Goal: Task Accomplishment & Management: Complete application form

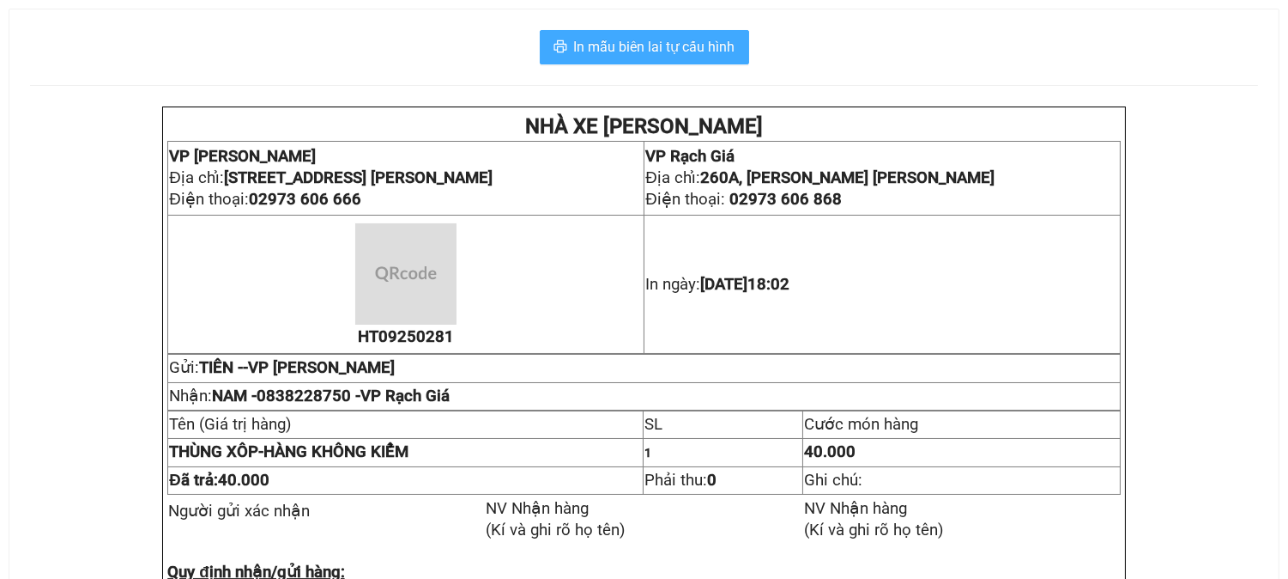
click at [701, 62] on button "In mẫu biên lai tự cấu hình" at bounding box center [644, 47] width 209 height 34
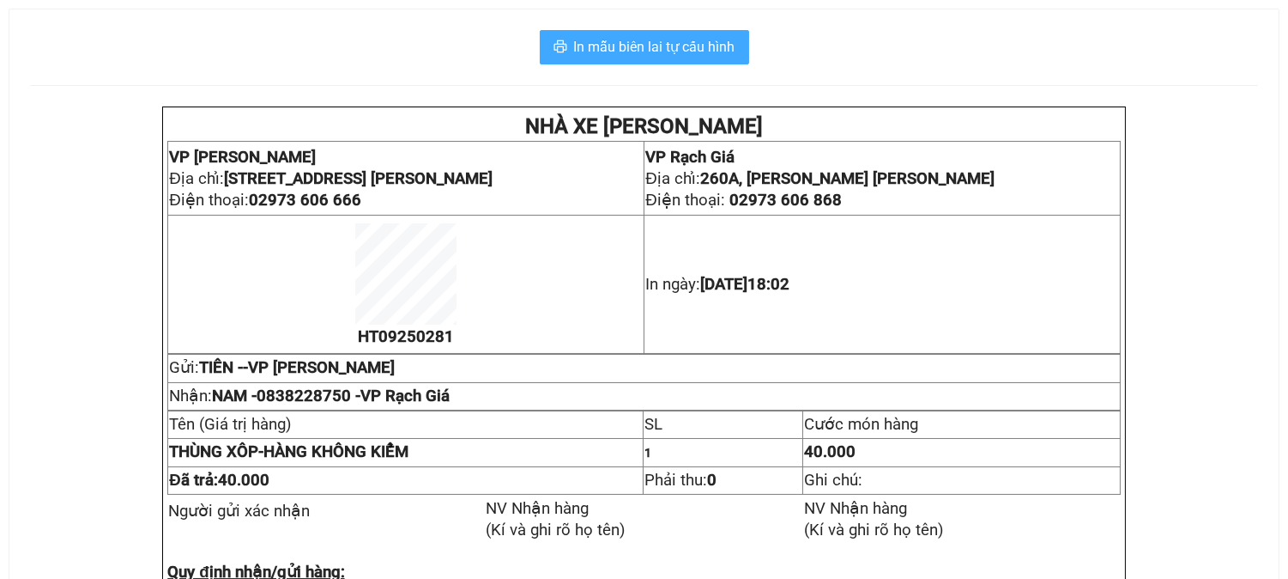
click at [700, 46] on span "In mẫu biên lai tự cấu hình" at bounding box center [654, 46] width 161 height 21
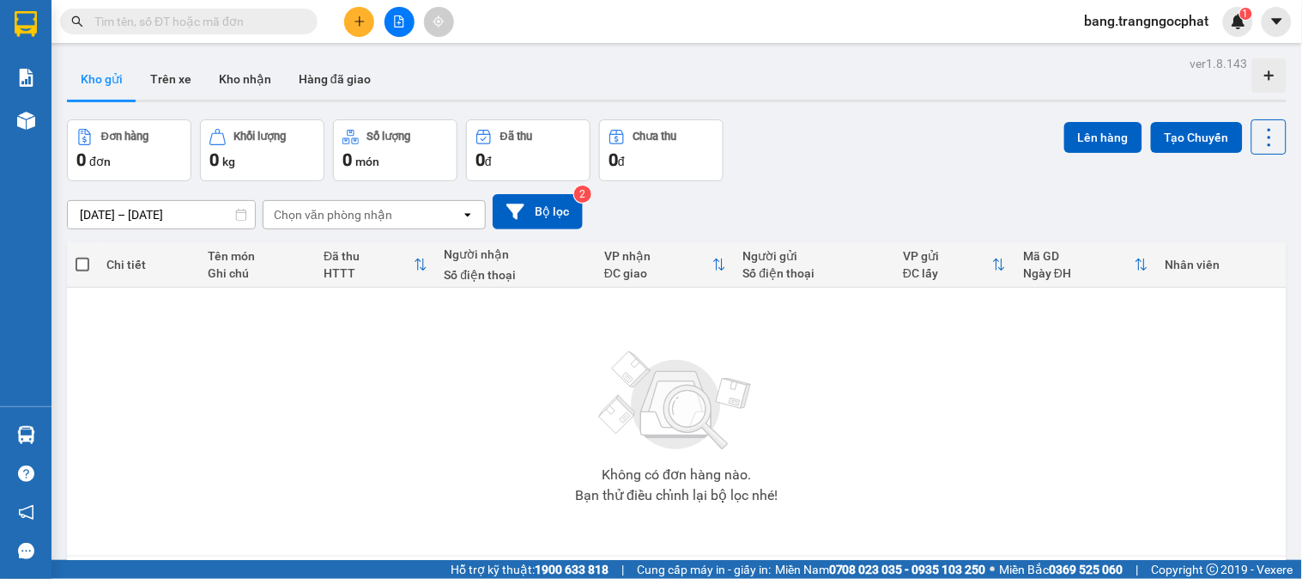
click at [176, 17] on input "text" at bounding box center [195, 21] width 203 height 19
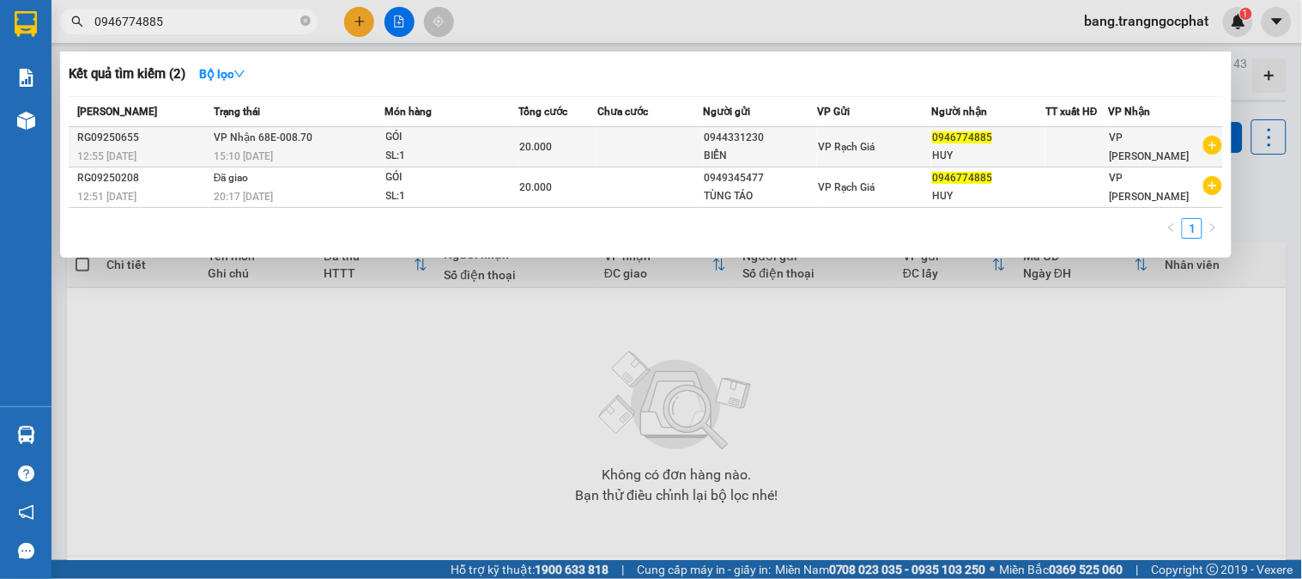
type input "0946774885"
click at [942, 142] on span "0946774885" at bounding box center [962, 137] width 60 height 12
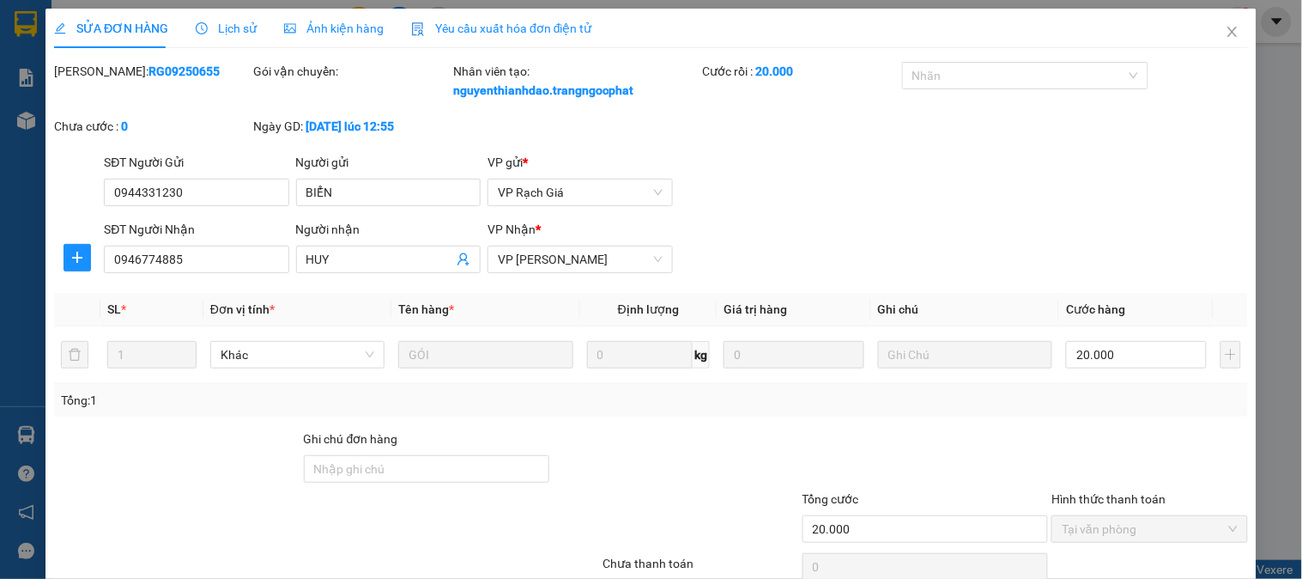
type input "0944331230"
type input "BIỂN"
type input "0946774885"
type input "HUY"
type input "20.000"
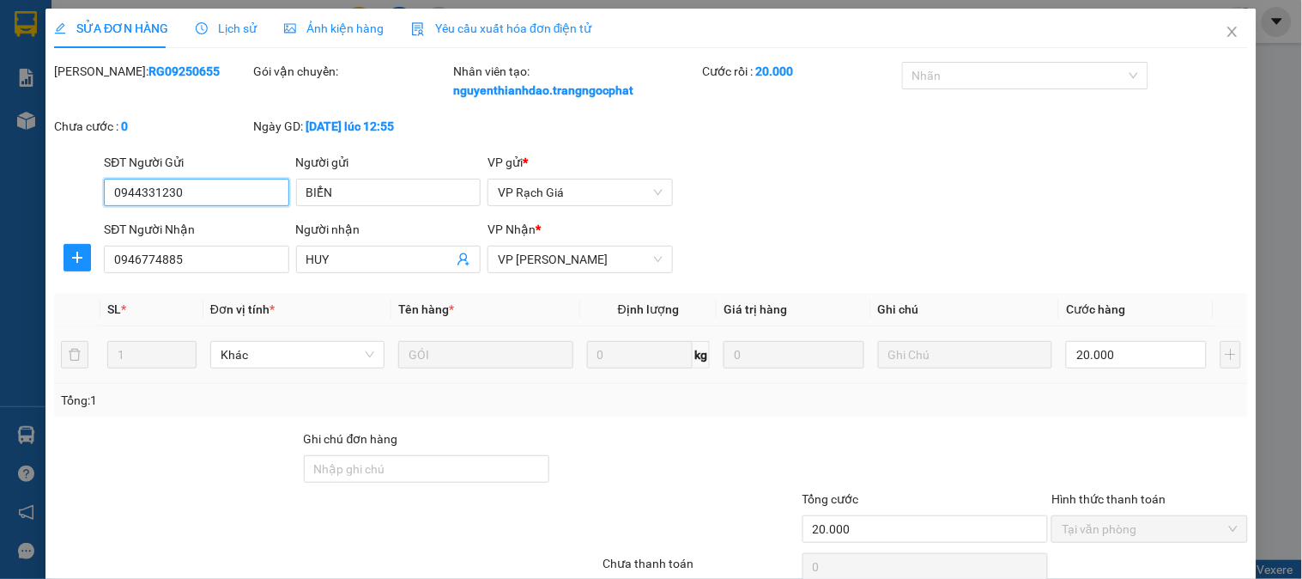
scroll to position [131, 0]
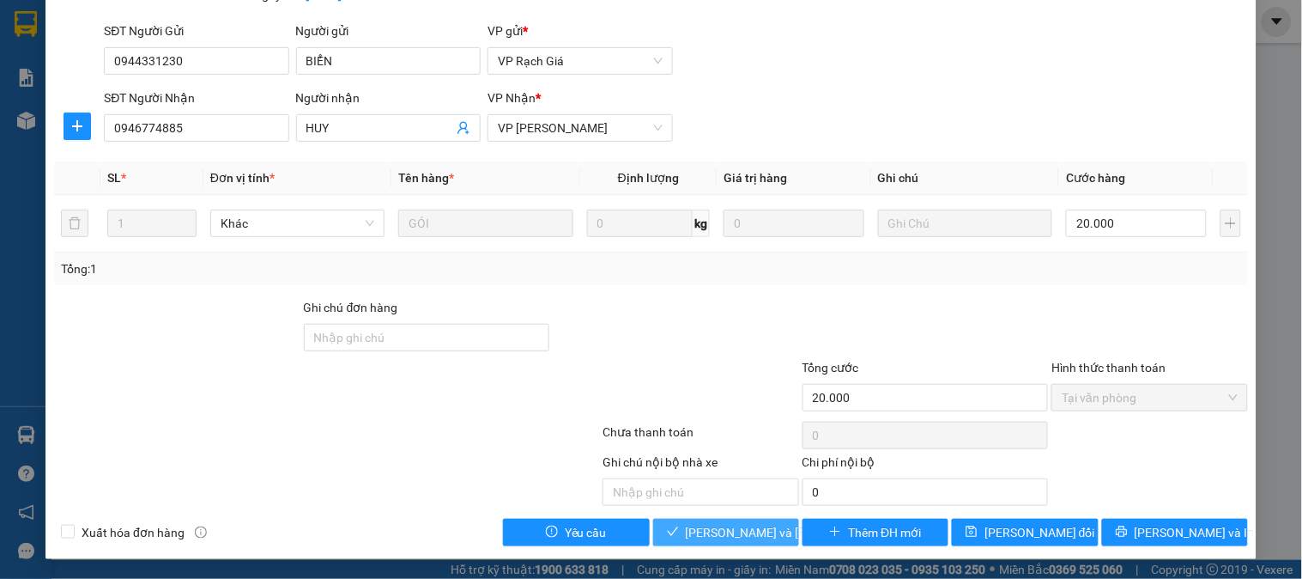
click at [719, 528] on span "[PERSON_NAME] và [PERSON_NAME] hàng" at bounding box center [802, 532] width 232 height 19
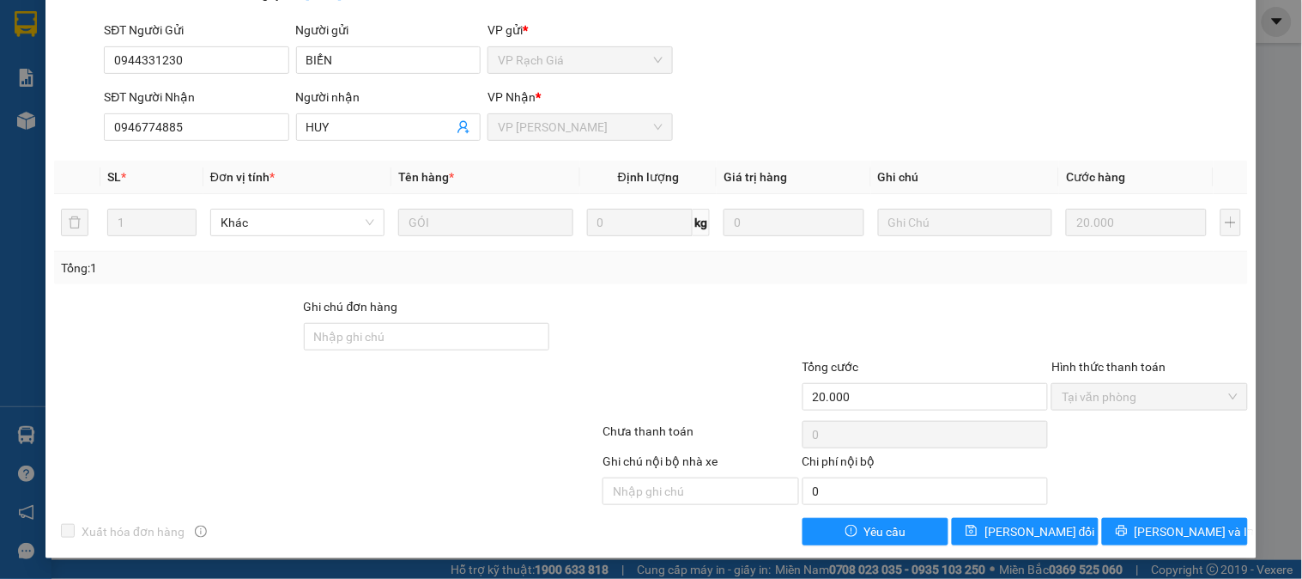
scroll to position [0, 0]
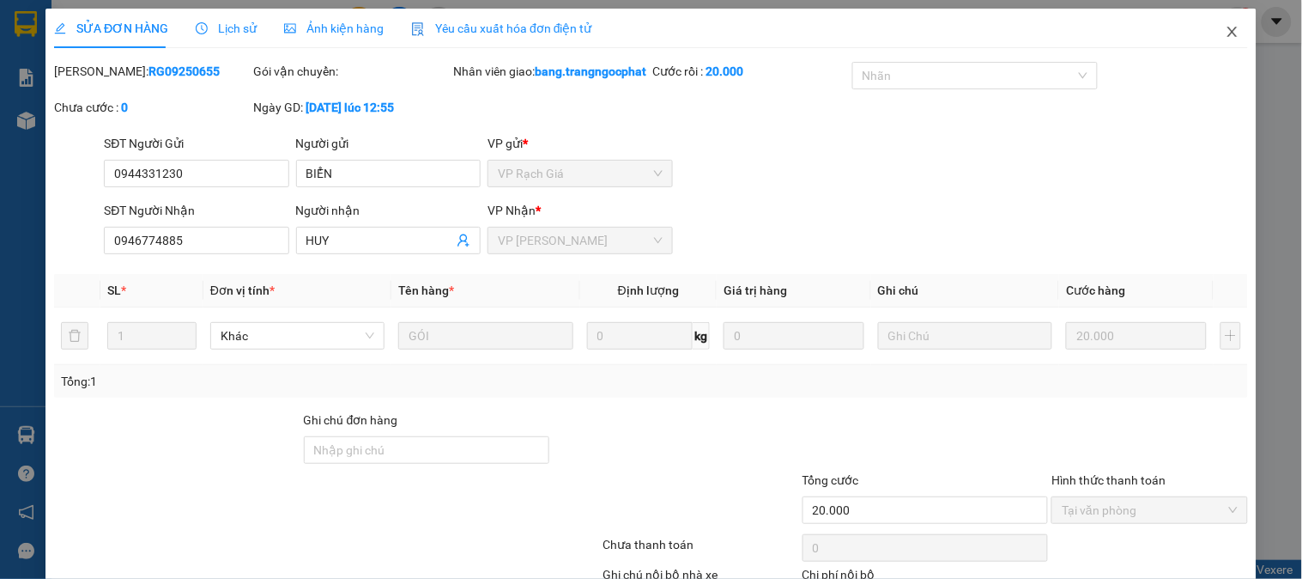
click at [1226, 27] on icon "close" at bounding box center [1233, 32] width 14 height 14
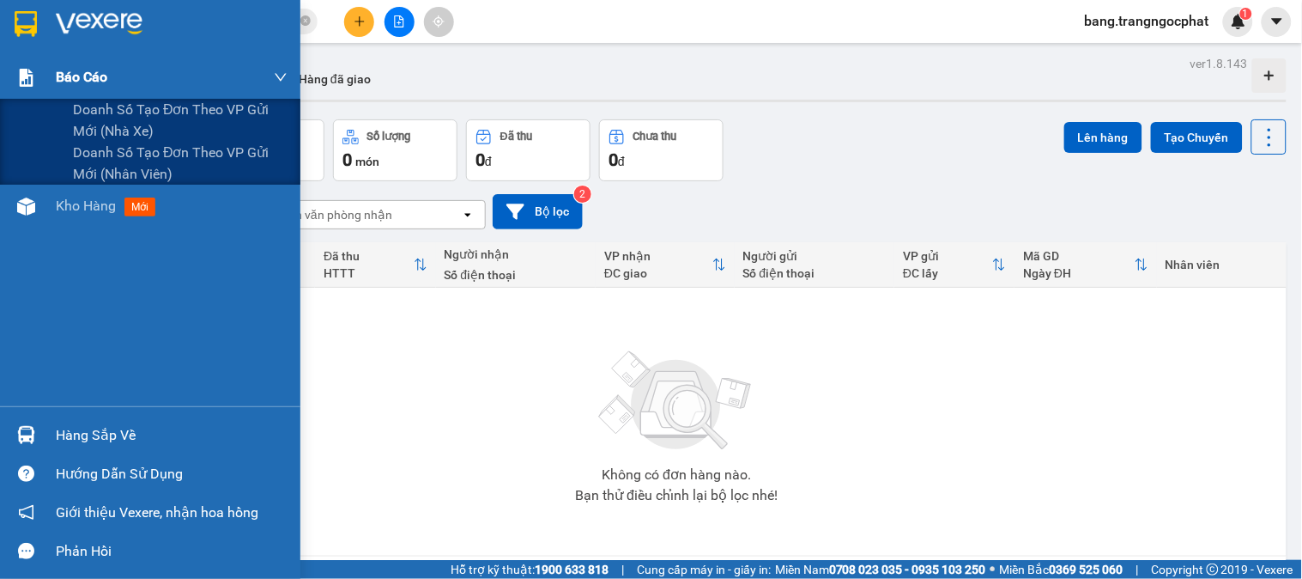
click at [94, 71] on span "Báo cáo" at bounding box center [81, 76] width 51 height 21
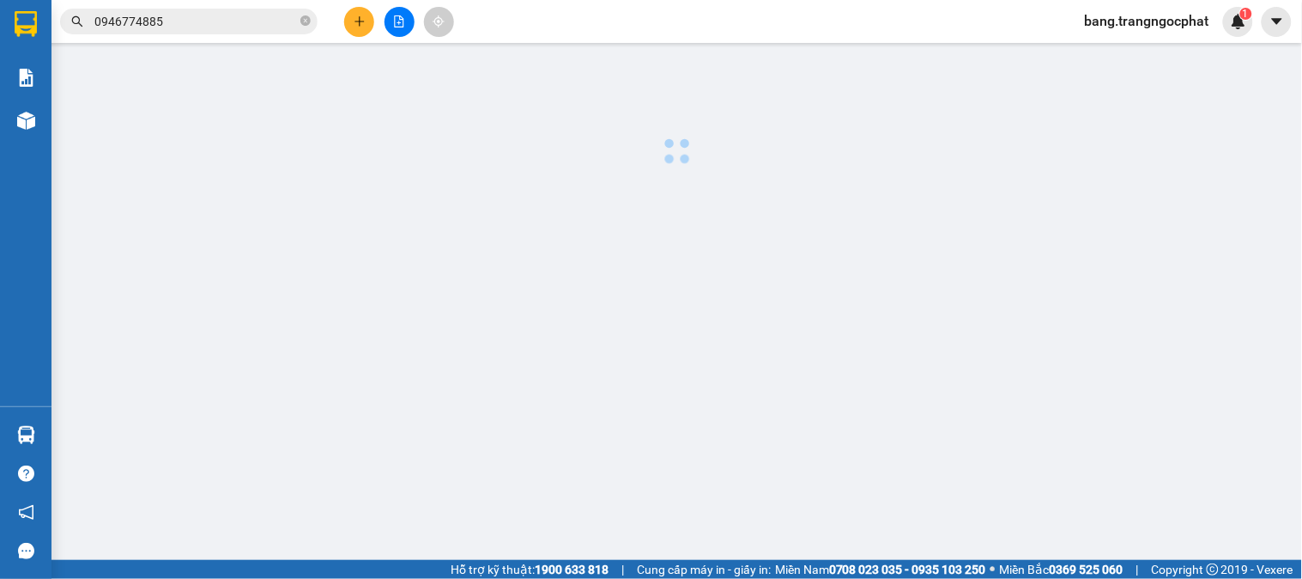
click at [106, 112] on div at bounding box center [676, 110] width 1233 height 118
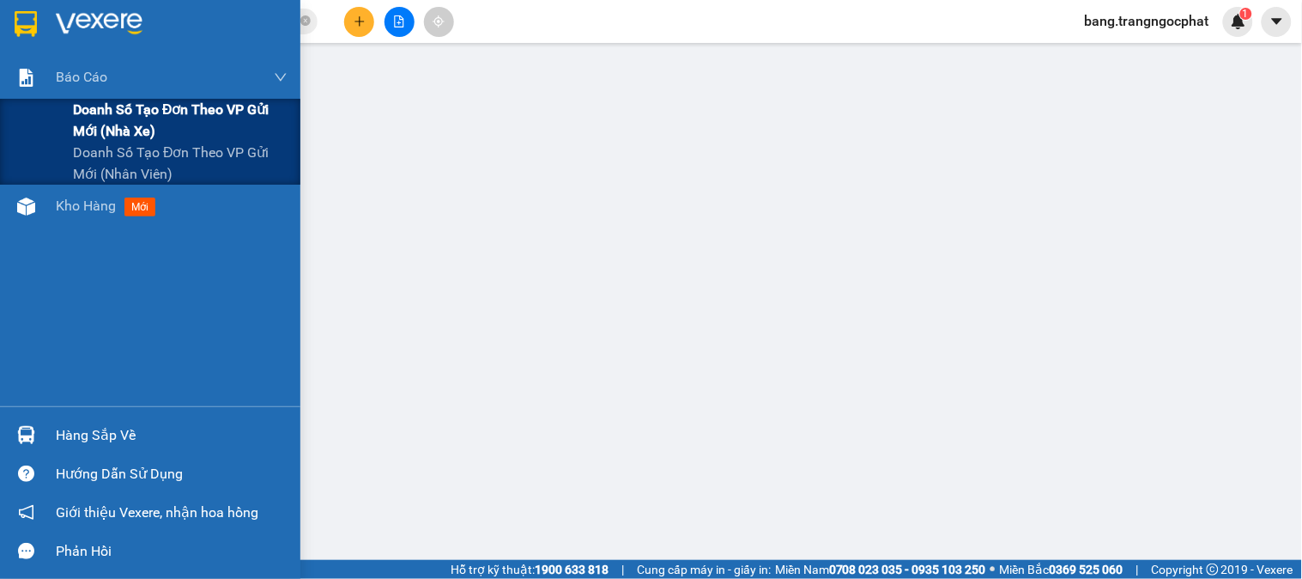
click at [133, 130] on span "Doanh số tạo đơn theo VP gửi mới (nhà xe)" at bounding box center [180, 120] width 215 height 43
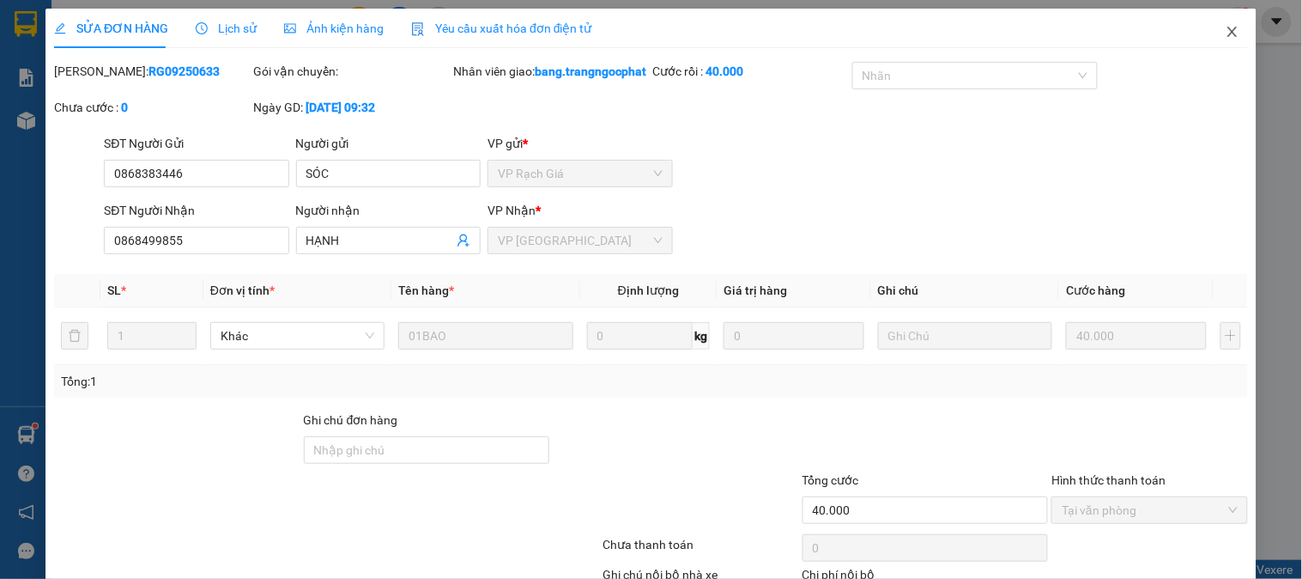
click at [1226, 28] on icon "close" at bounding box center [1233, 32] width 14 height 14
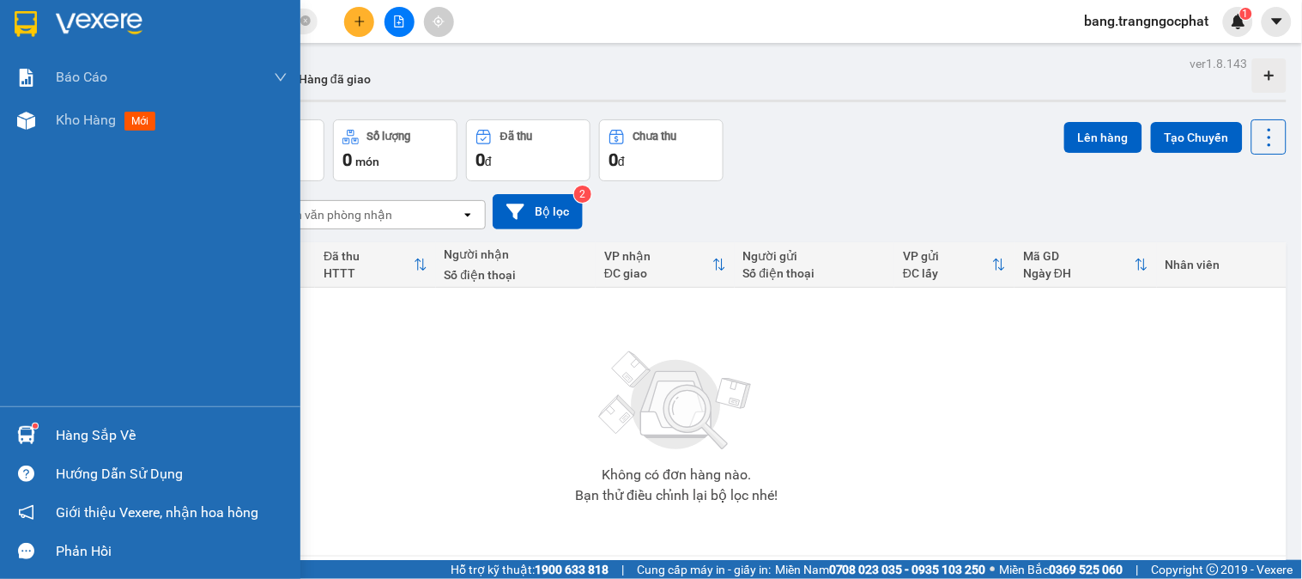
click at [98, 433] on div "Hàng sắp về" at bounding box center [172, 435] width 232 height 26
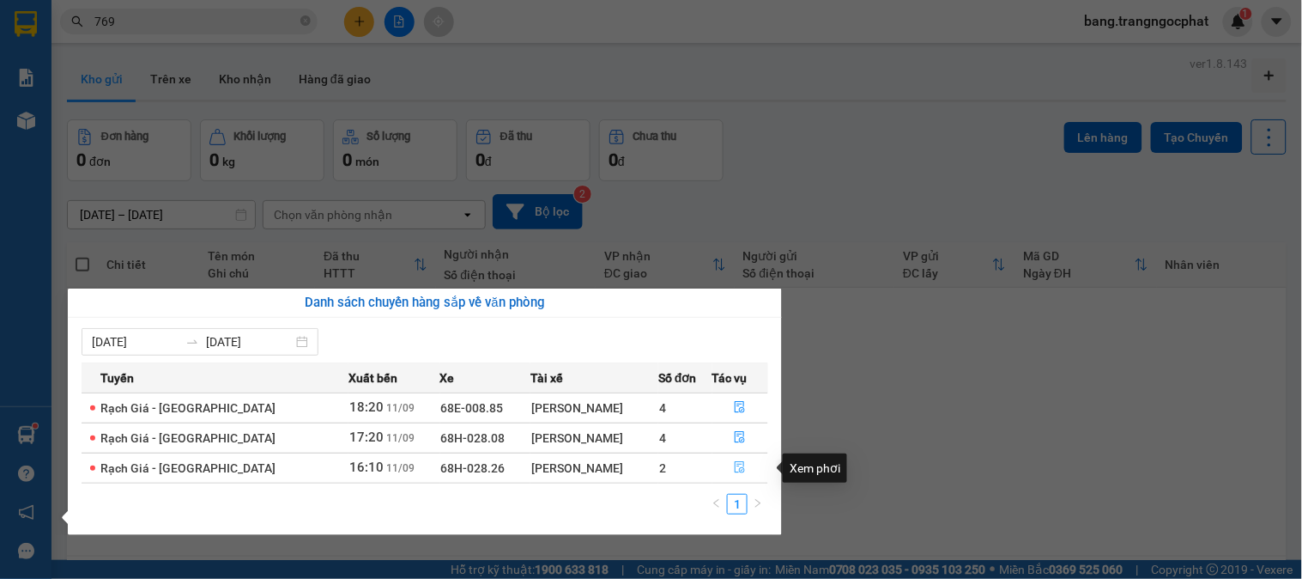
click at [736, 469] on icon "file-done" at bounding box center [741, 467] width 10 height 12
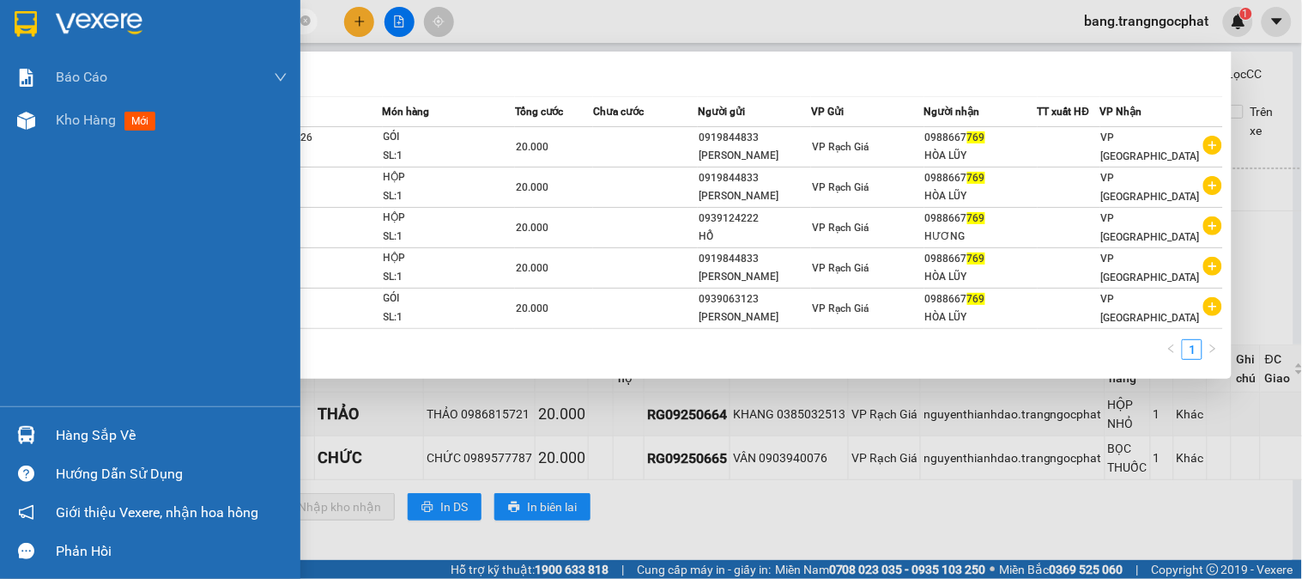
drag, startPoint x: 140, startPoint y: 12, endPoint x: 9, endPoint y: 206, distance: 234.3
click at [0, 198] on section "Kết quả tìm kiếm ( 5 ) Bộ lọc Mã ĐH Trạng thái Món hàng Tổng cước Chưa cước Ngư…" at bounding box center [651, 289] width 1302 height 579
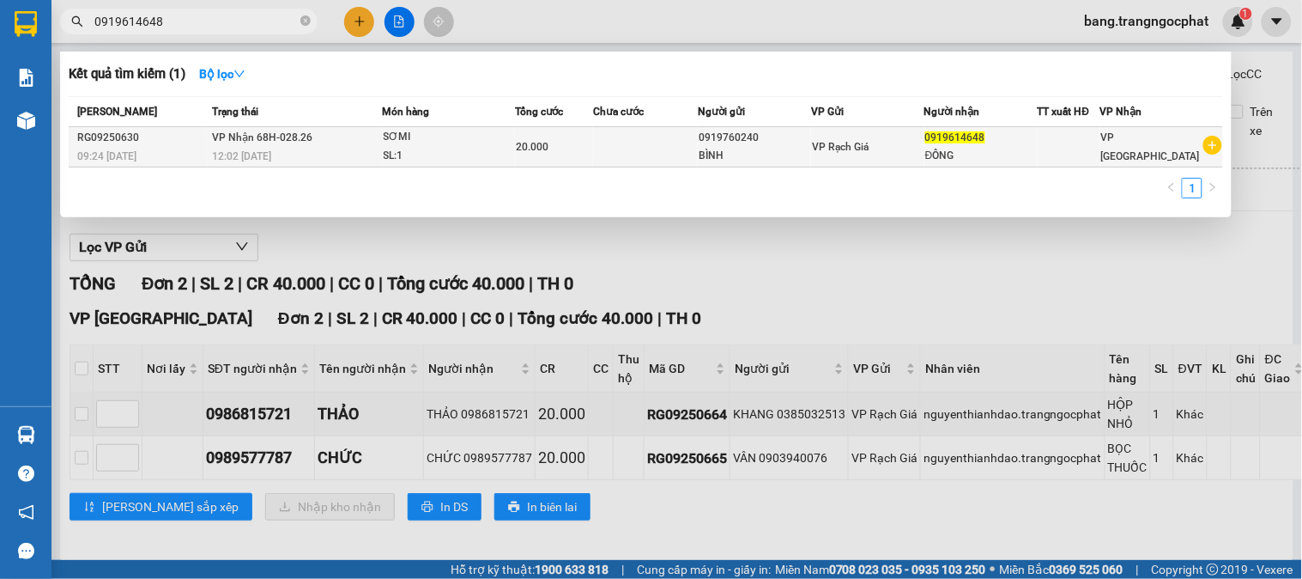
type input "0919614648"
click at [876, 155] on div "VP Rạch Giá" at bounding box center [868, 146] width 112 height 19
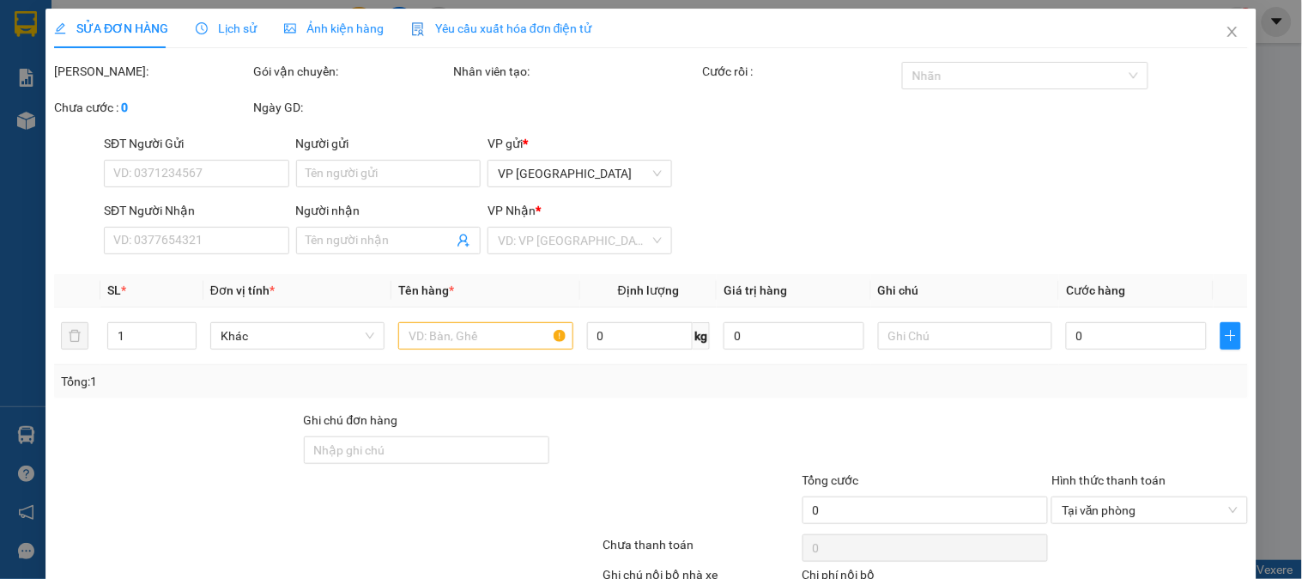
type input "0919760240"
type input "BÌNH"
type input "0919614648"
type input "ĐÔNG"
type input "20.000"
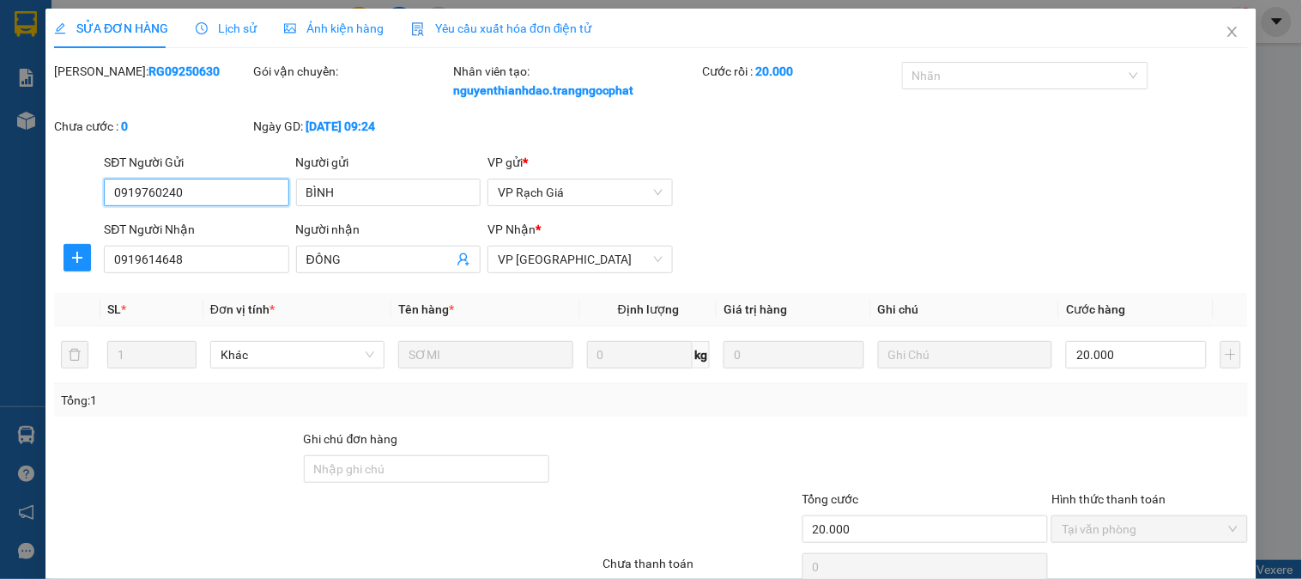
scroll to position [131, 0]
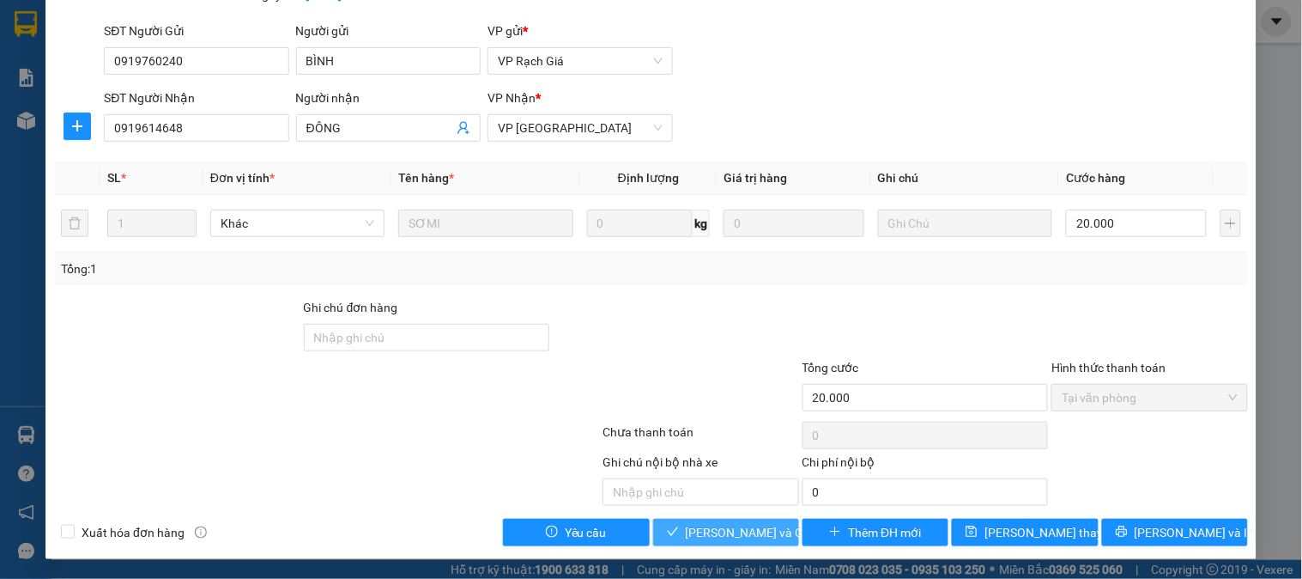
click at [712, 528] on span "[PERSON_NAME] và [PERSON_NAME] hàng" at bounding box center [768, 532] width 165 height 19
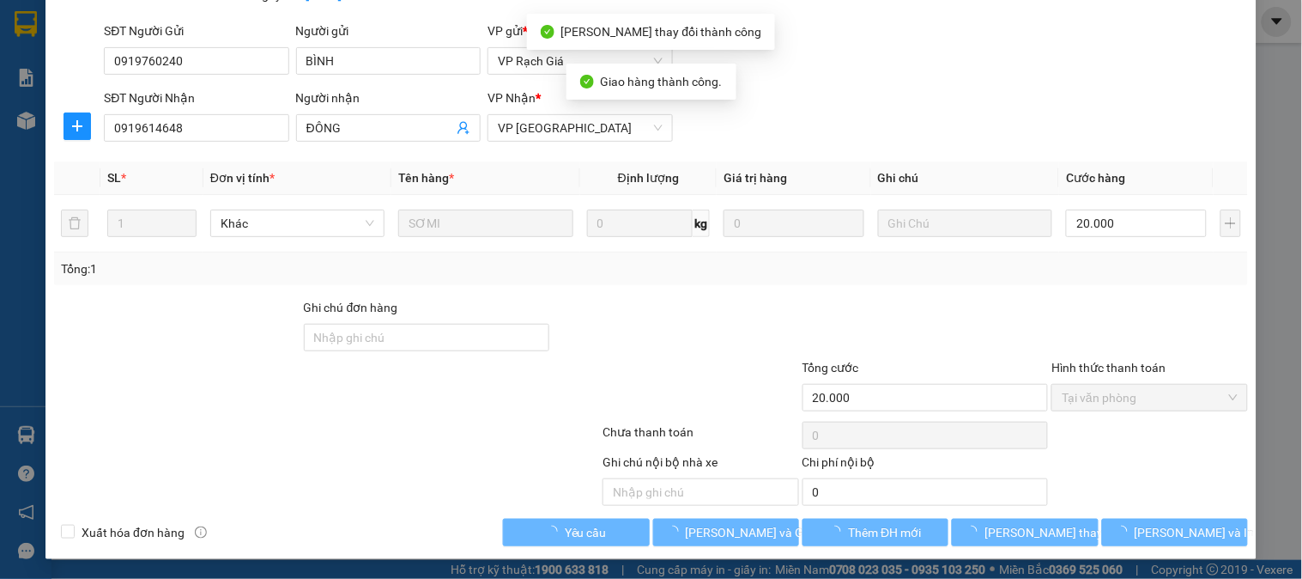
scroll to position [0, 0]
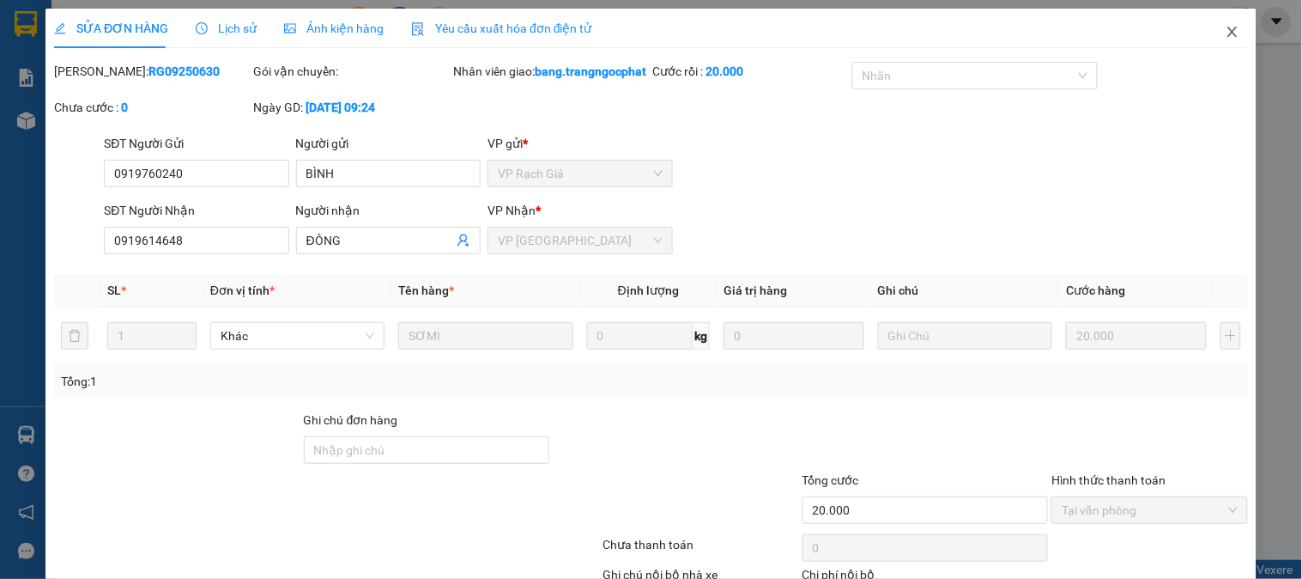
click at [1224, 43] on span "Close" at bounding box center [1233, 33] width 48 height 48
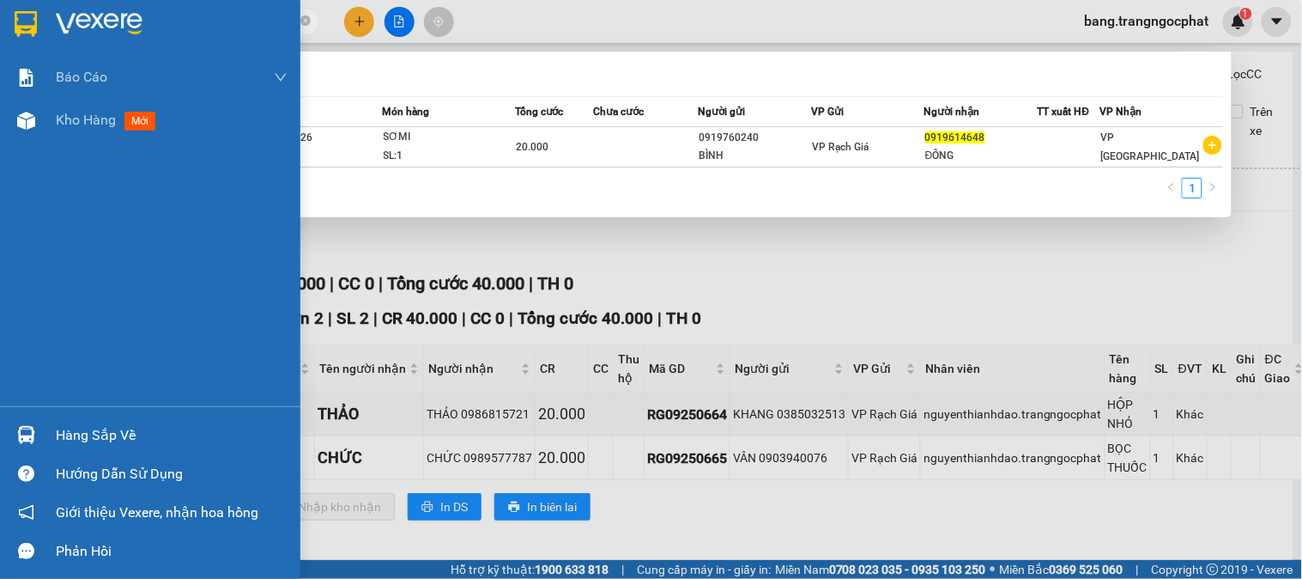
drag, startPoint x: 227, startPoint y: 15, endPoint x: 0, endPoint y: 204, distance: 295.6
click at [0, 211] on section "Kết quả tìm kiếm ( 1 ) Bộ lọc Mã ĐH Trạng thái Món hàng Tổng cước Chưa cước Ngư…" at bounding box center [651, 289] width 1302 height 579
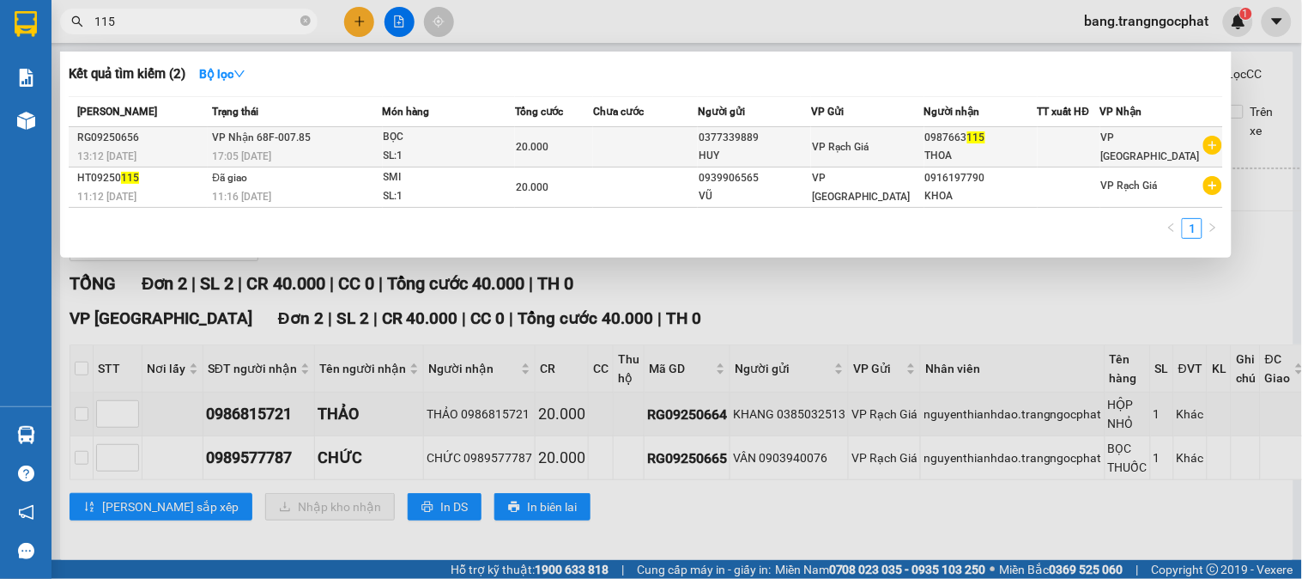
type input "115"
click at [1009, 143] on div "0987663 115" at bounding box center [981, 138] width 112 height 18
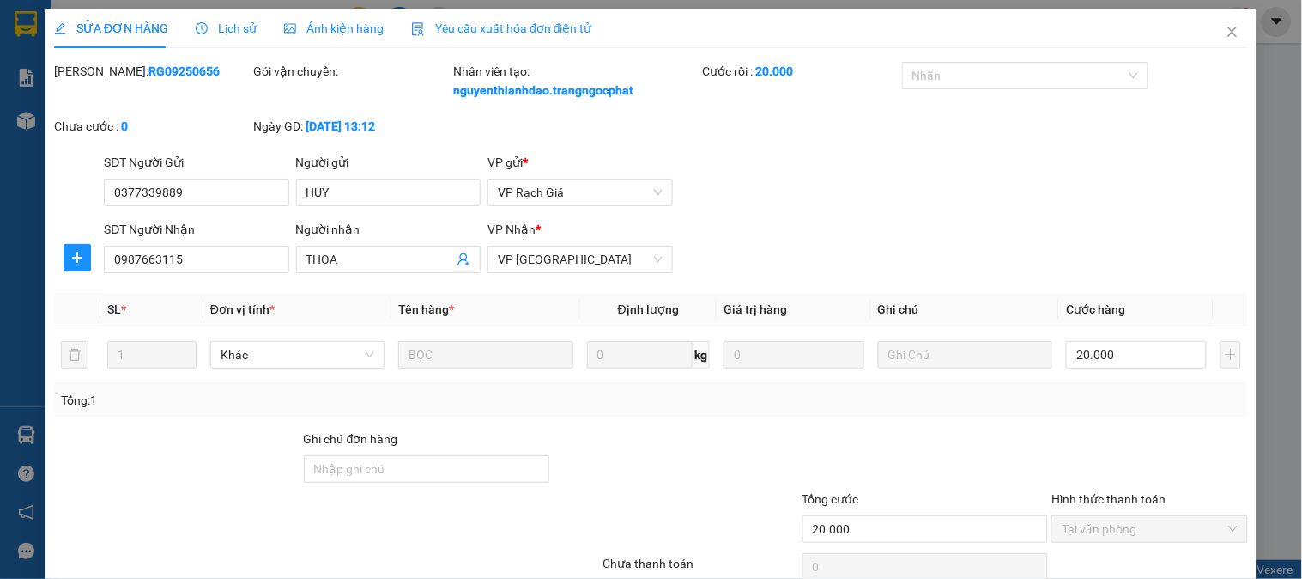
type input "0377339889"
type input "HUY"
type input "0987663115"
type input "THOA"
type input "20.000"
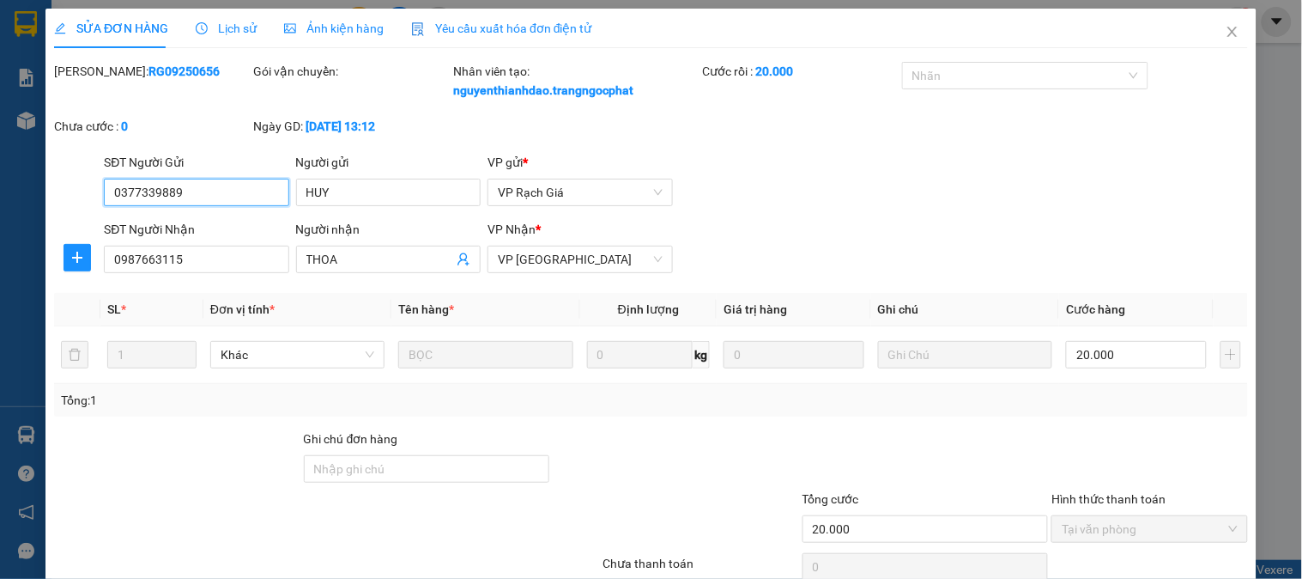
scroll to position [131, 0]
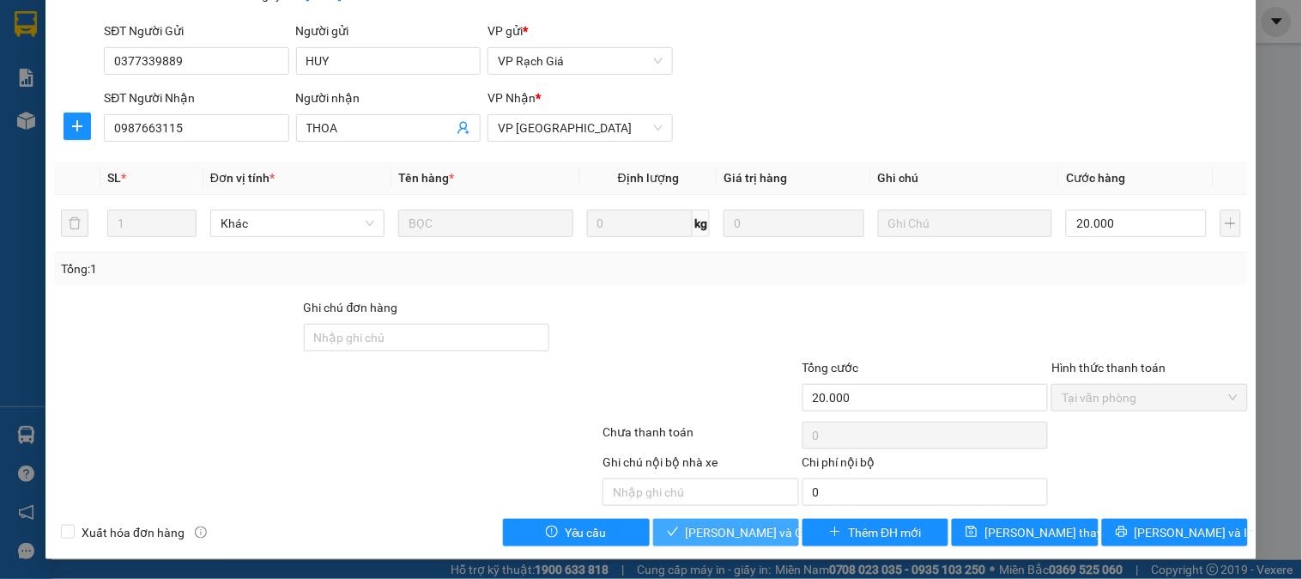
click at [736, 545] on button "Lưu và Giao hàng" at bounding box center [726, 531] width 146 height 27
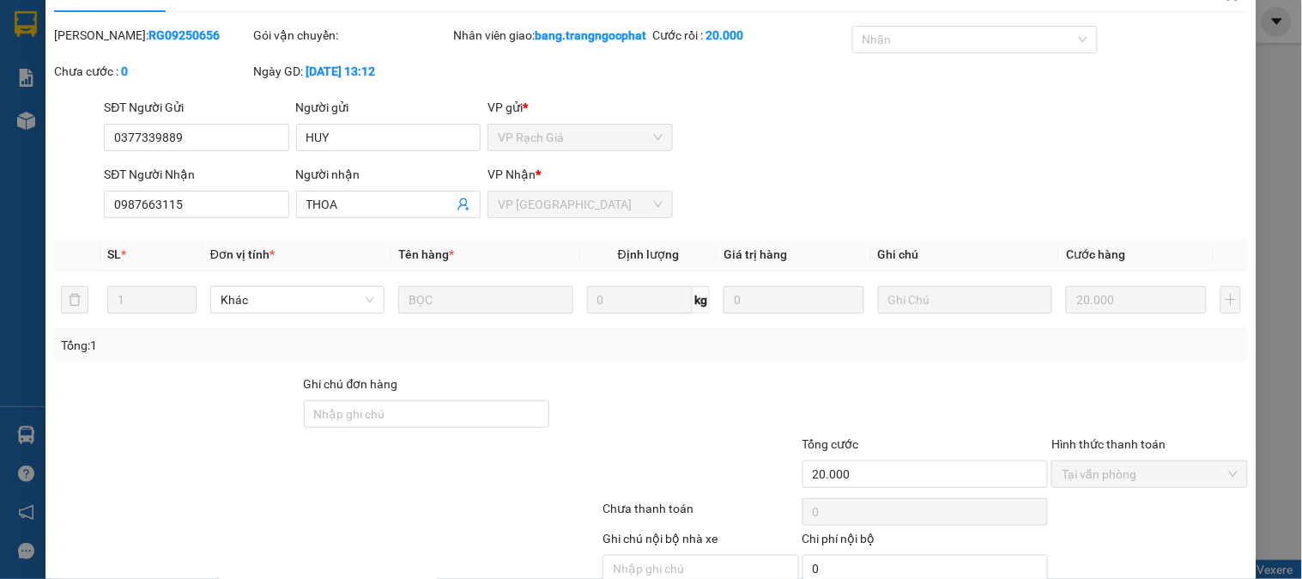
scroll to position [0, 0]
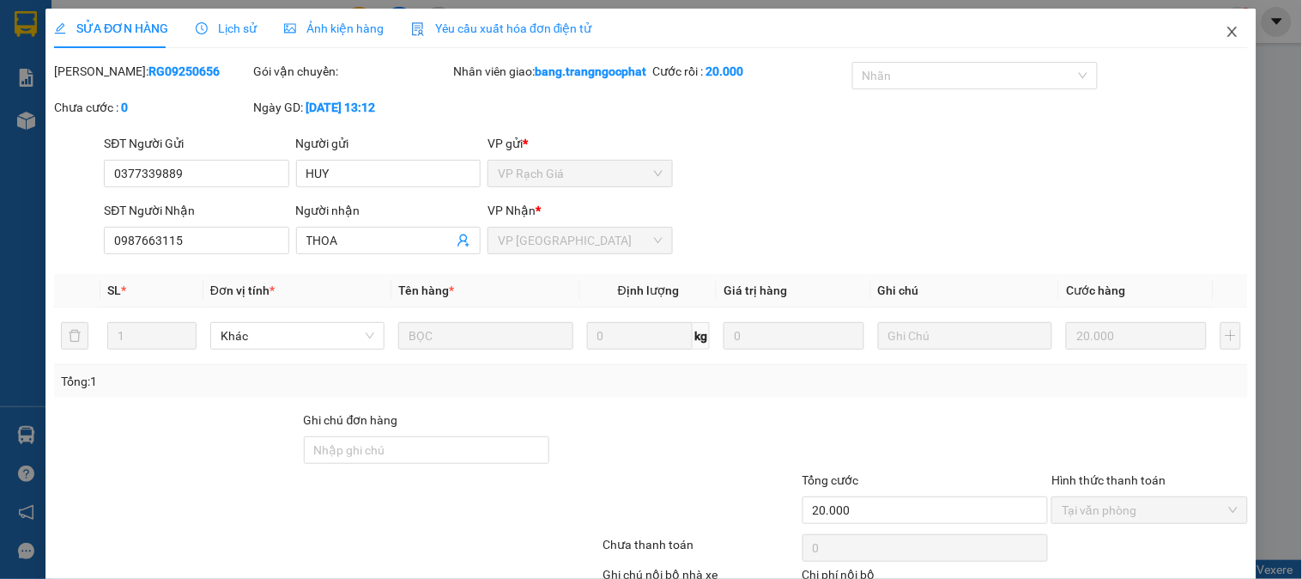
click at [1226, 27] on icon "close" at bounding box center [1233, 32] width 14 height 14
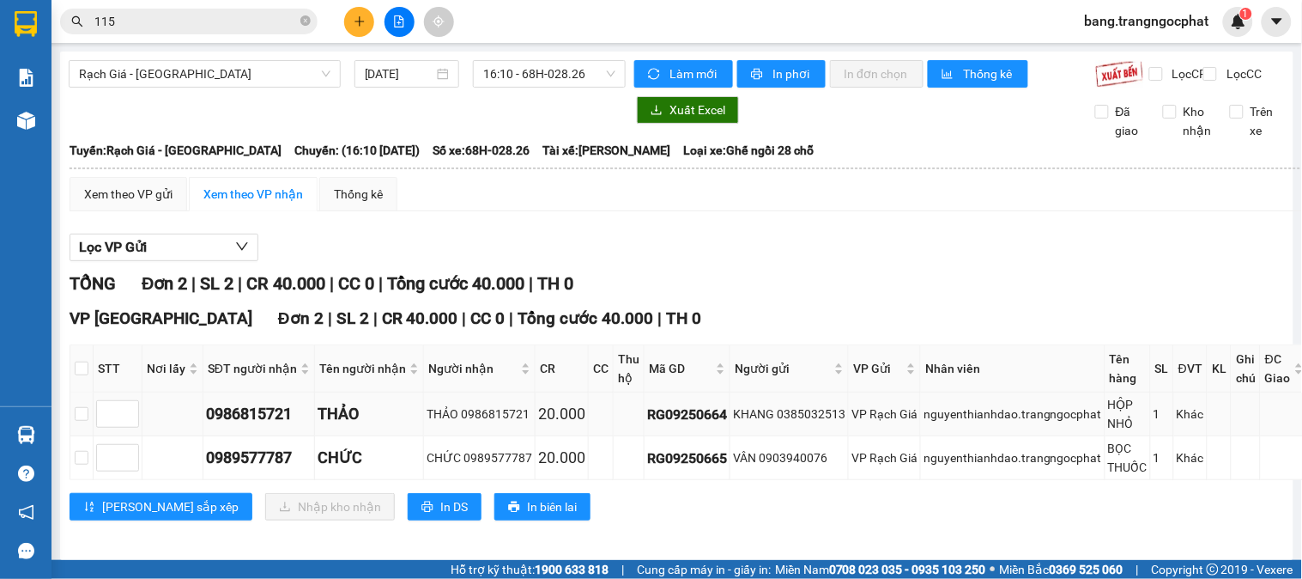
click at [250, 421] on div "0986815721" at bounding box center [259, 414] width 106 height 24
copy div "0986815721"
click at [264, 470] on div "0989577787" at bounding box center [259, 457] width 106 height 24
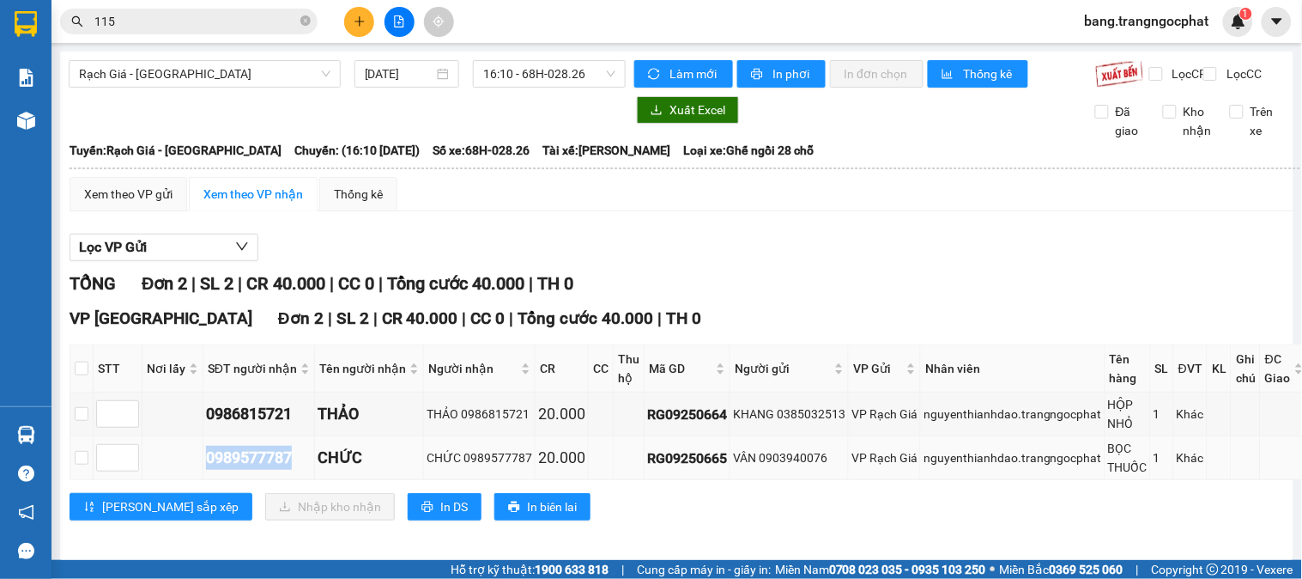
copy div "0989577787"
click at [80, 375] on input "checkbox" at bounding box center [82, 368] width 14 height 14
checkbox input "true"
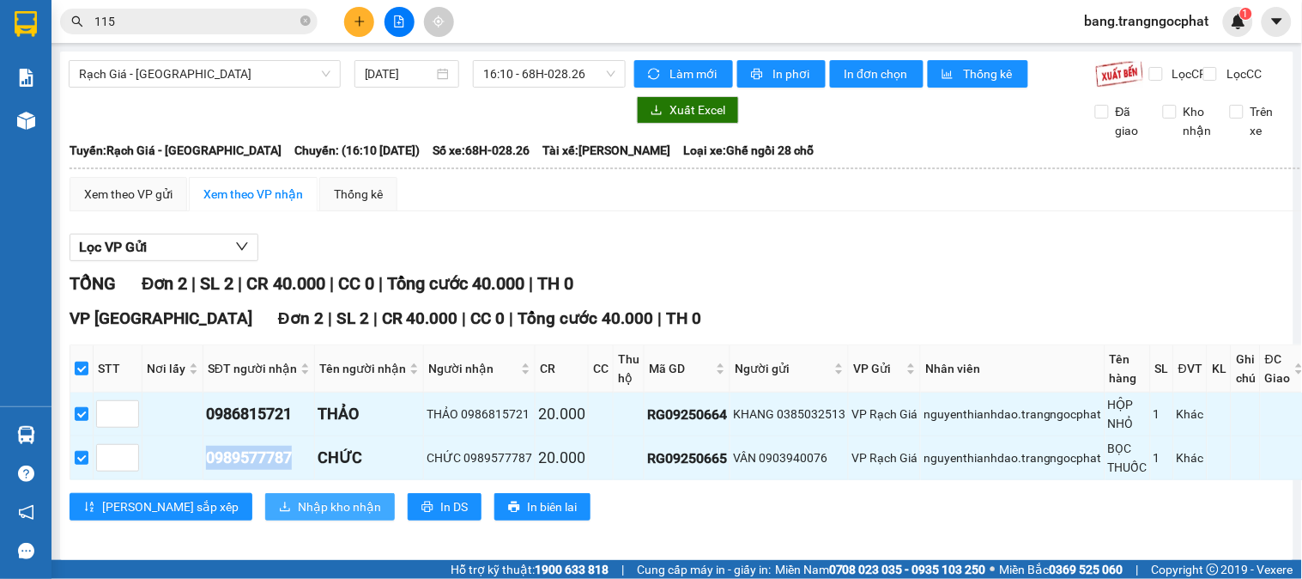
click at [298, 516] on span "Nhập kho nhận" at bounding box center [339, 506] width 83 height 19
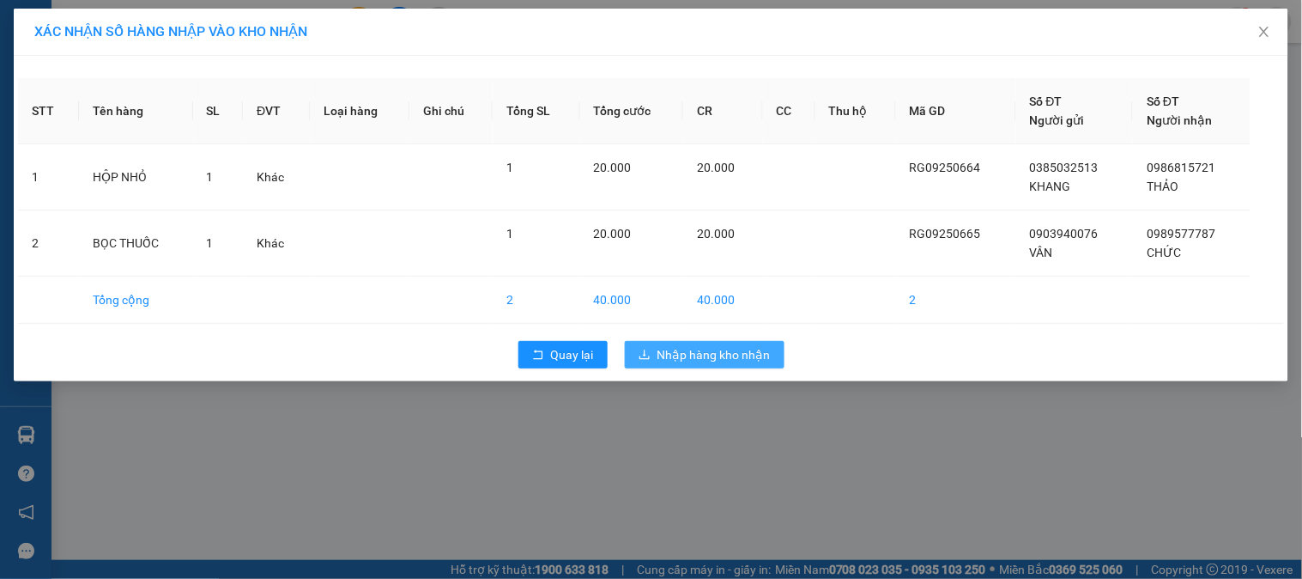
click at [717, 354] on span "Nhập hàng kho nhận" at bounding box center [713, 354] width 113 height 19
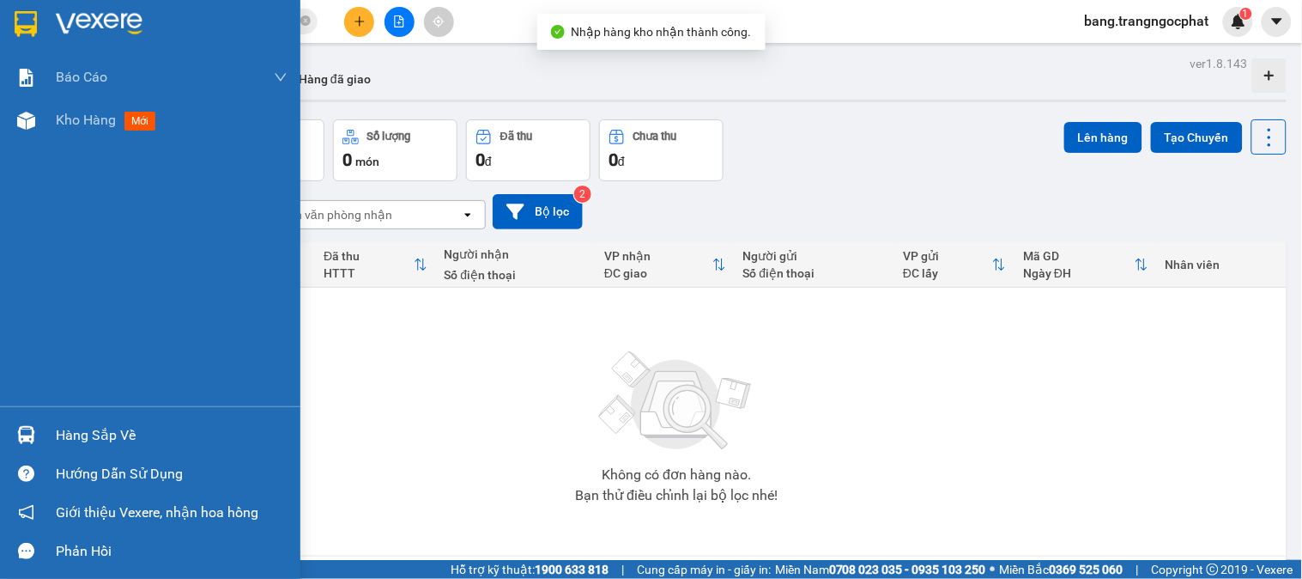
click at [134, 434] on div "Hàng sắp về" at bounding box center [172, 435] width 232 height 26
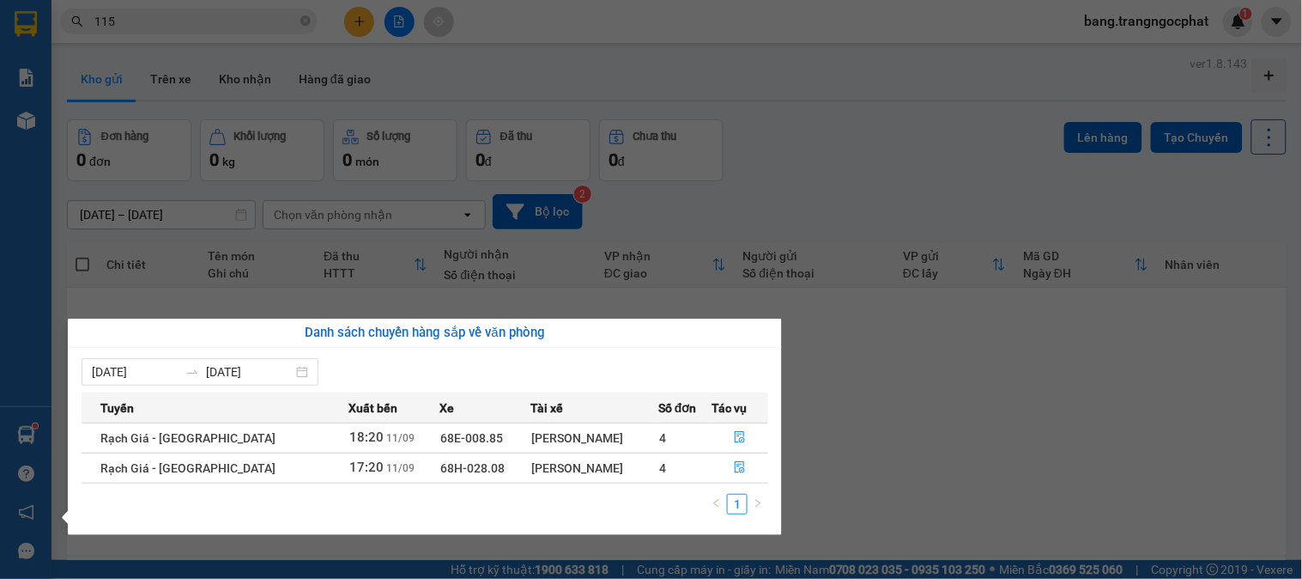
click at [681, 439] on td "4" at bounding box center [684, 437] width 53 height 30
click at [743, 435] on button "button" at bounding box center [740, 437] width 55 height 27
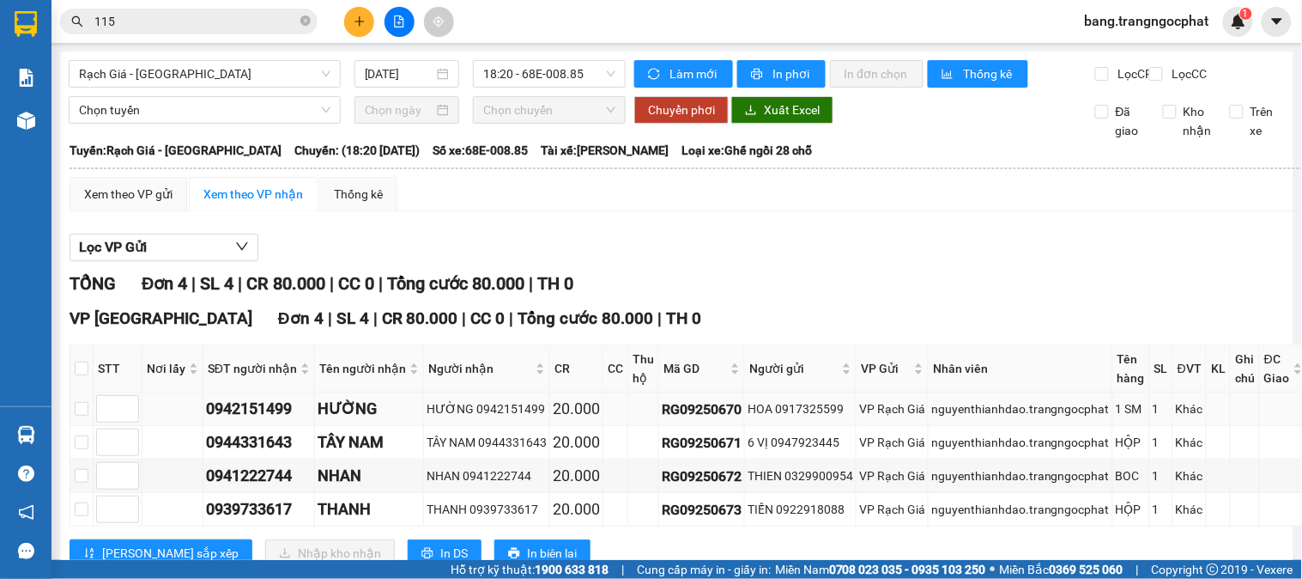
click at [244, 421] on div "0942151499" at bounding box center [259, 409] width 106 height 24
copy div "0942151499"
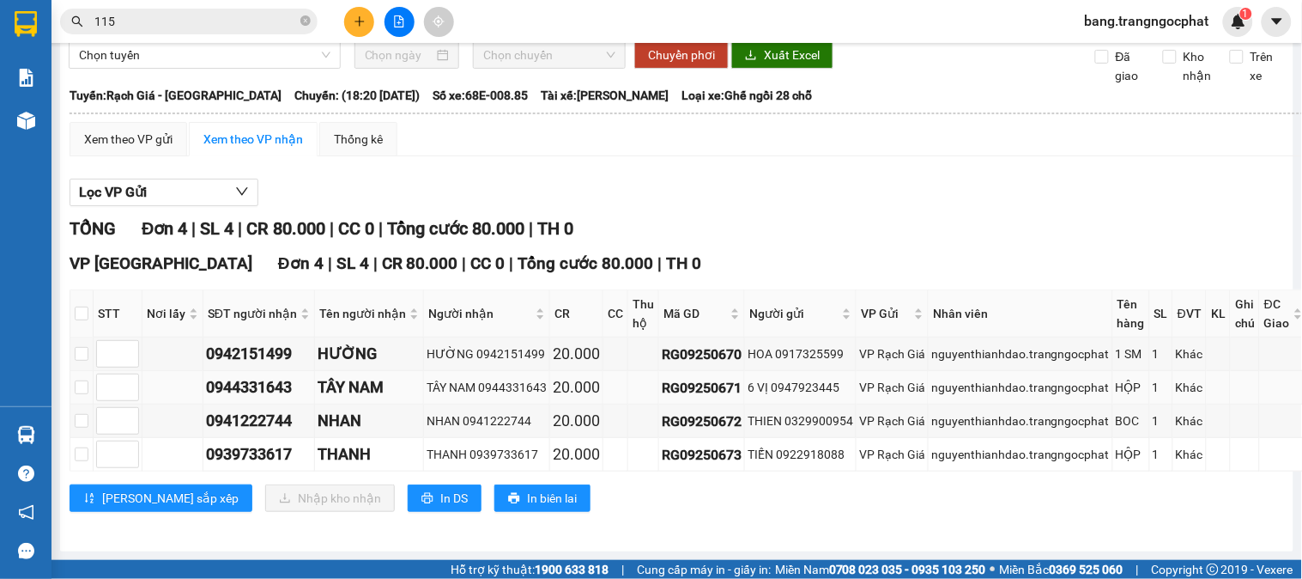
click at [253, 391] on div "0944331643" at bounding box center [259, 387] width 106 height 24
copy div "0944331643"
click at [244, 405] on td "0941222744" at bounding box center [259, 420] width 112 height 33
click at [244, 416] on div "0941222744" at bounding box center [259, 421] width 106 height 24
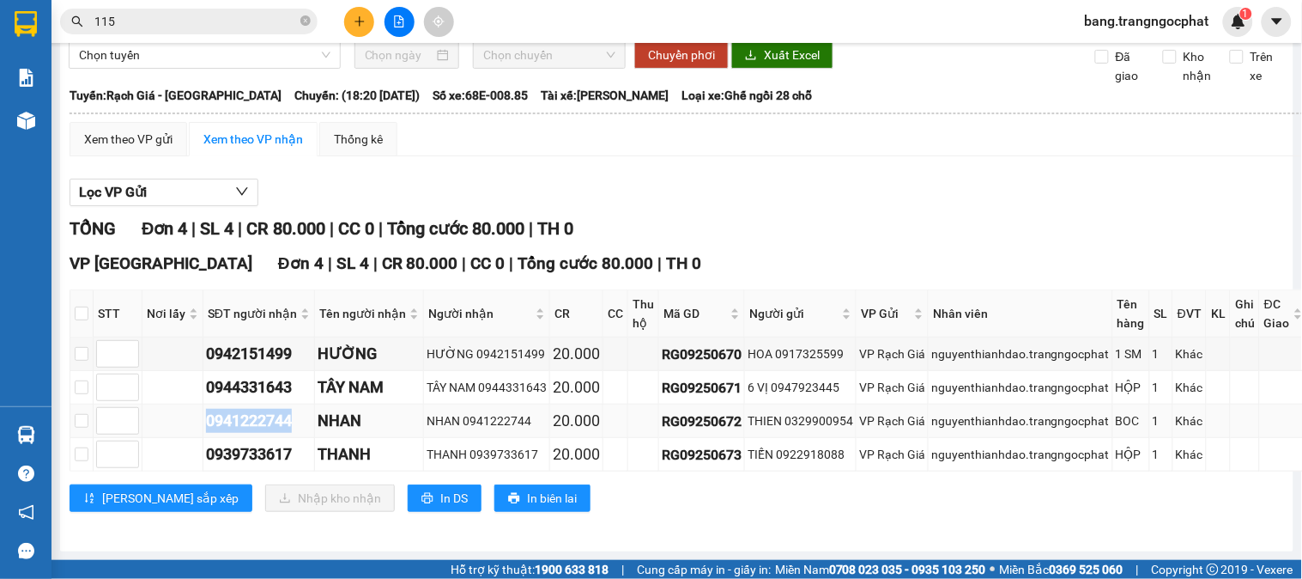
click at [244, 416] on div "0941222744" at bounding box center [259, 421] width 106 height 24
copy div "0941222744"
click at [280, 452] on div "0939733617" at bounding box center [259, 454] width 106 height 24
copy div "0939733617"
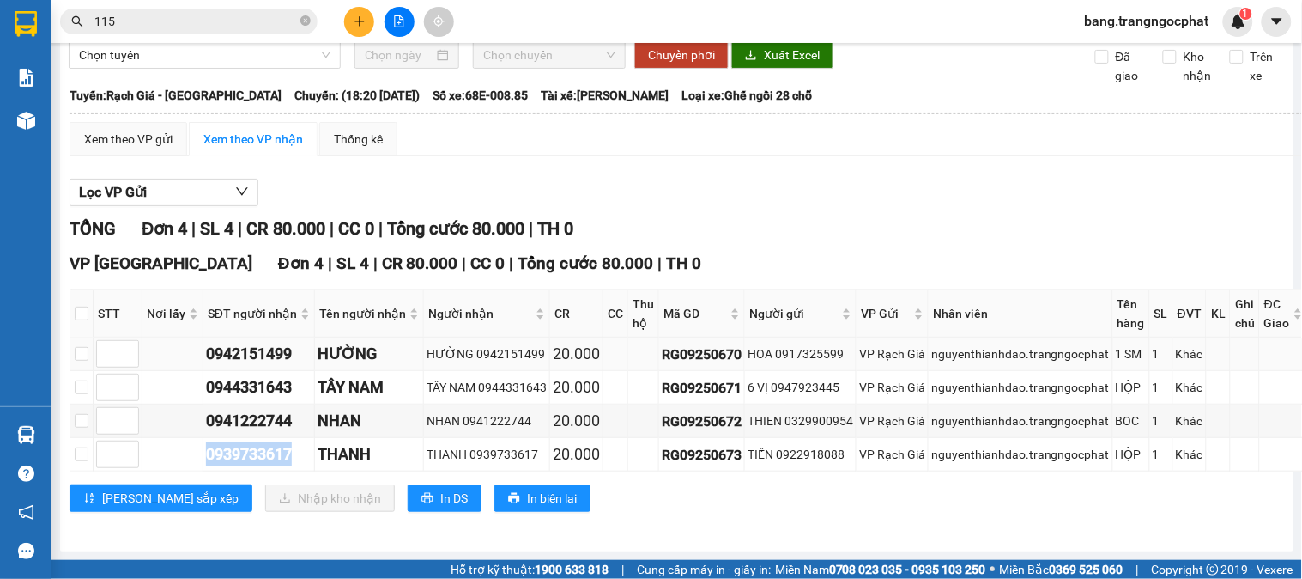
scroll to position [0, 0]
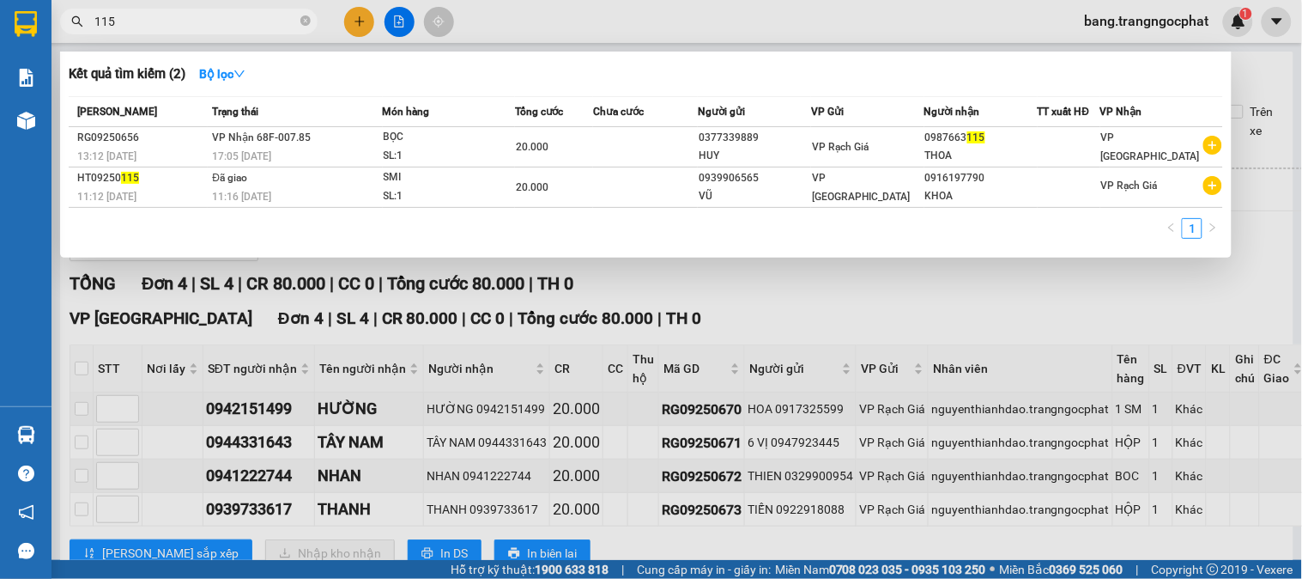
drag, startPoint x: 180, startPoint y: 29, endPoint x: 0, endPoint y: 30, distance: 180.2
click at [0, 30] on section "Kết quả tìm kiếm ( 2 ) Bộ lọc Mã ĐH Trạng thái Món hàng Tổng cước Chưa cước Ngư…" at bounding box center [651, 289] width 1302 height 579
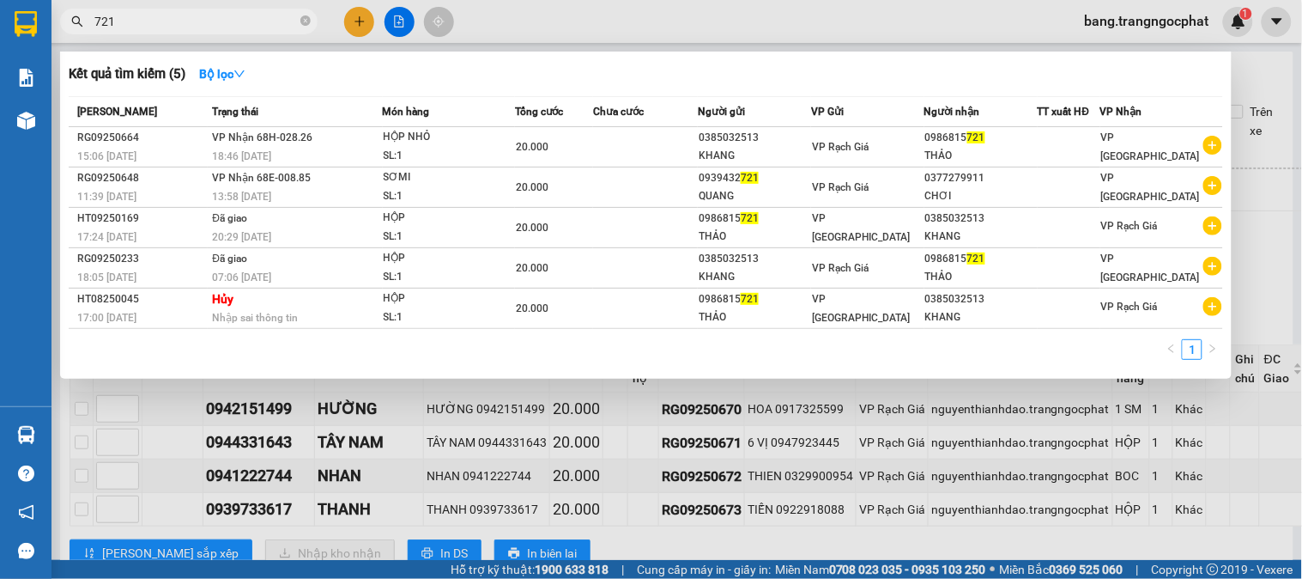
type input "721"
click at [1257, 78] on div at bounding box center [651, 289] width 1302 height 579
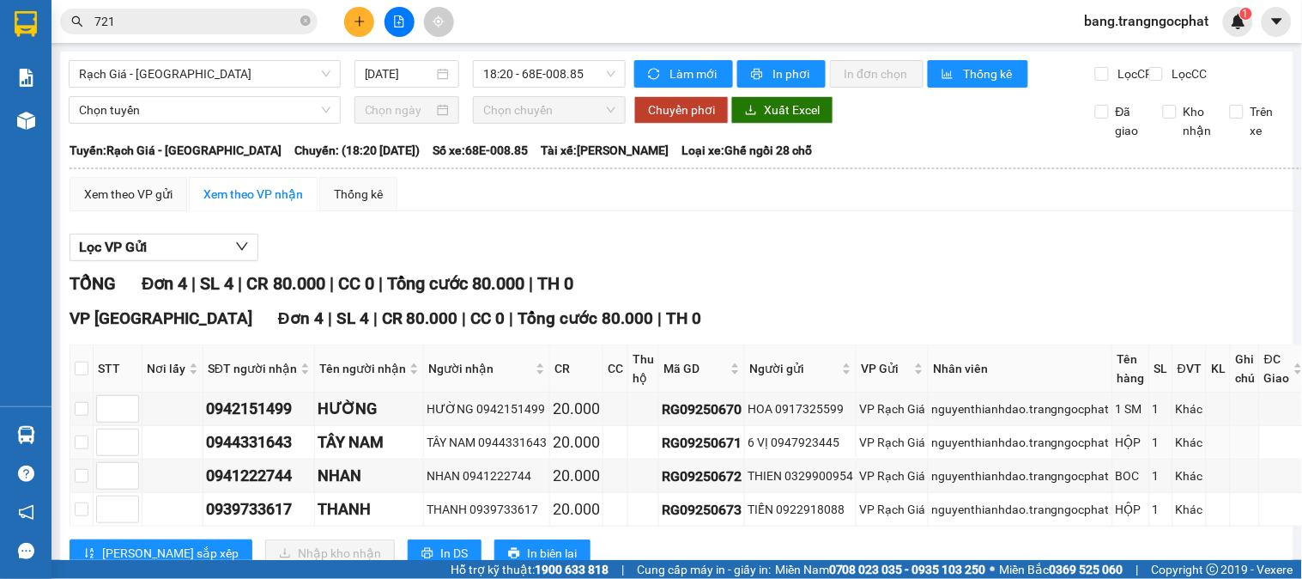
scroll to position [71, 0]
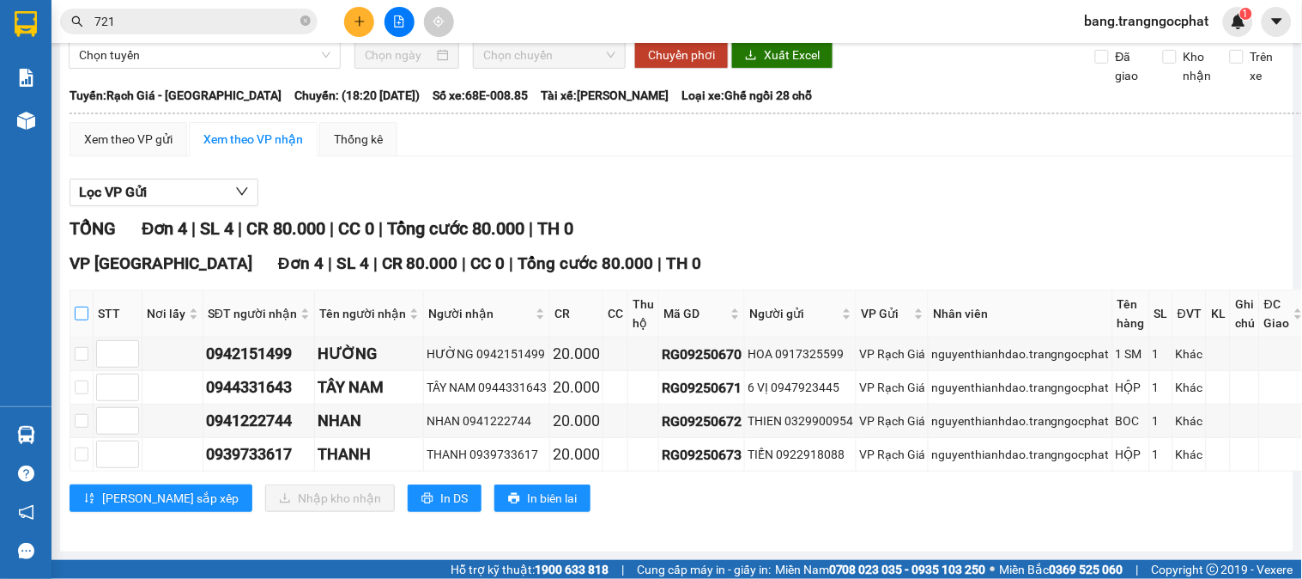
click at [81, 311] on input "checkbox" at bounding box center [82, 313] width 14 height 14
checkbox input "true"
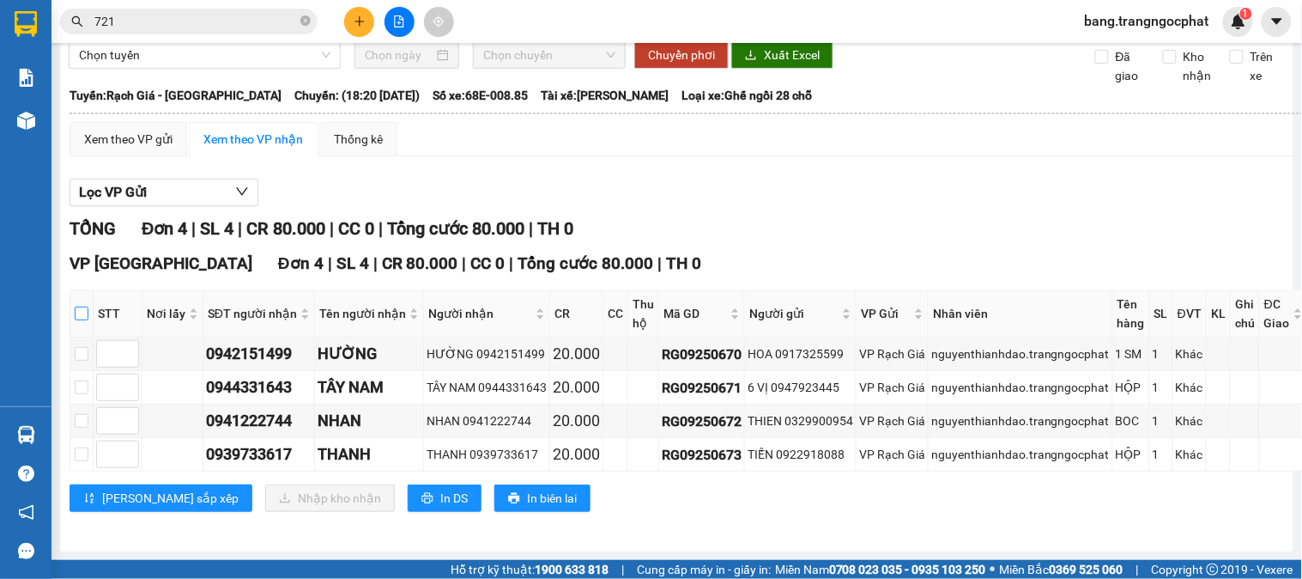
checkbox input "true"
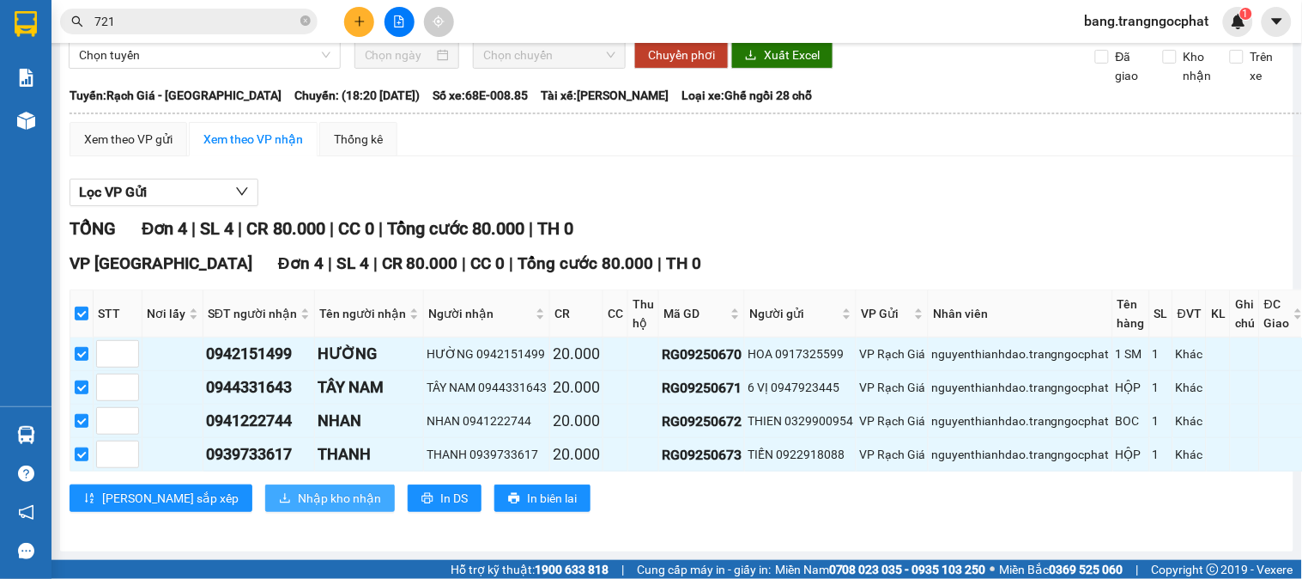
click at [298, 500] on span "Nhập kho nhận" at bounding box center [339, 497] width 83 height 19
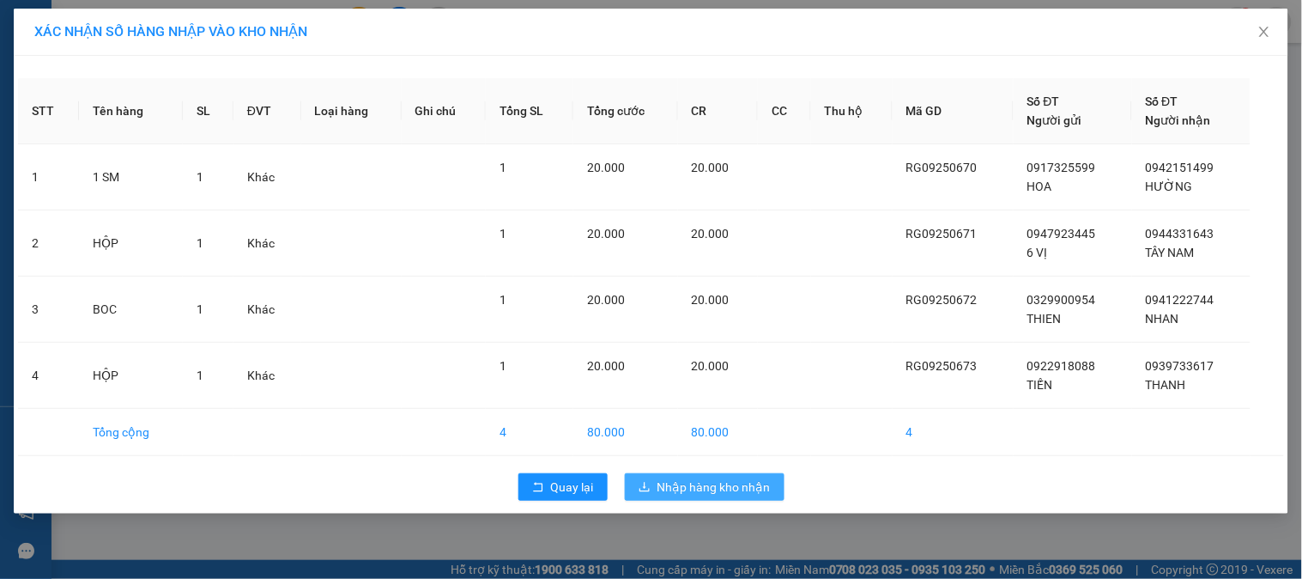
click at [750, 481] on span "Nhập hàng kho nhận" at bounding box center [713, 486] width 113 height 19
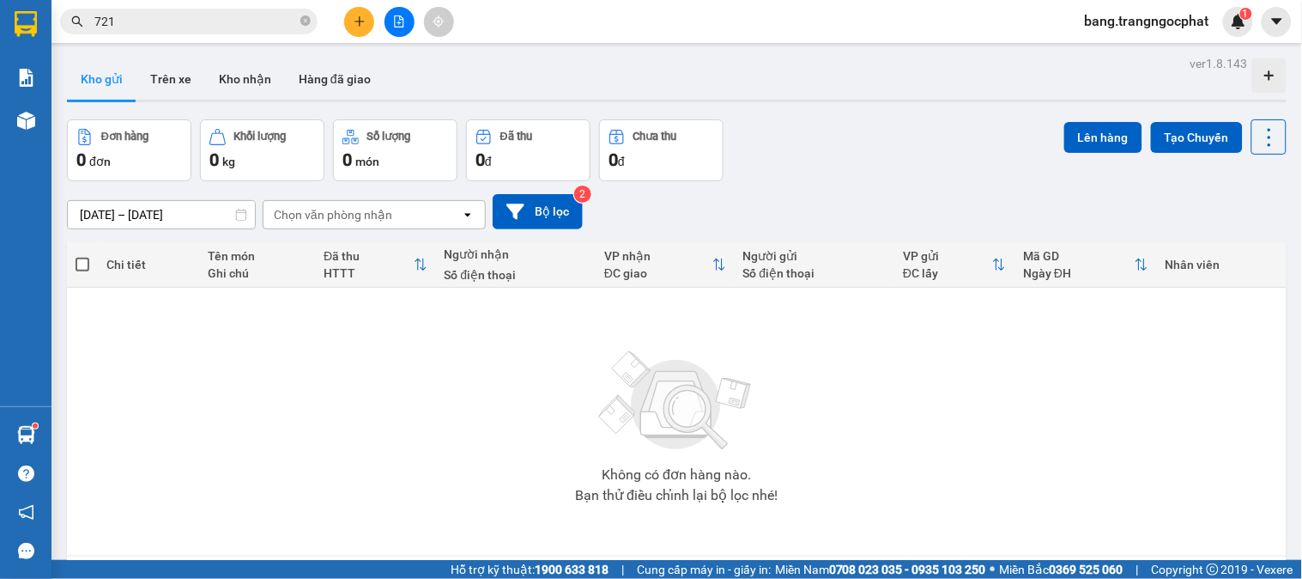
click at [1106, 13] on span "bang.trangngocphat" at bounding box center [1147, 20] width 152 height 21
click at [1111, 55] on span "Đăng xuất" at bounding box center [1155, 53] width 118 height 19
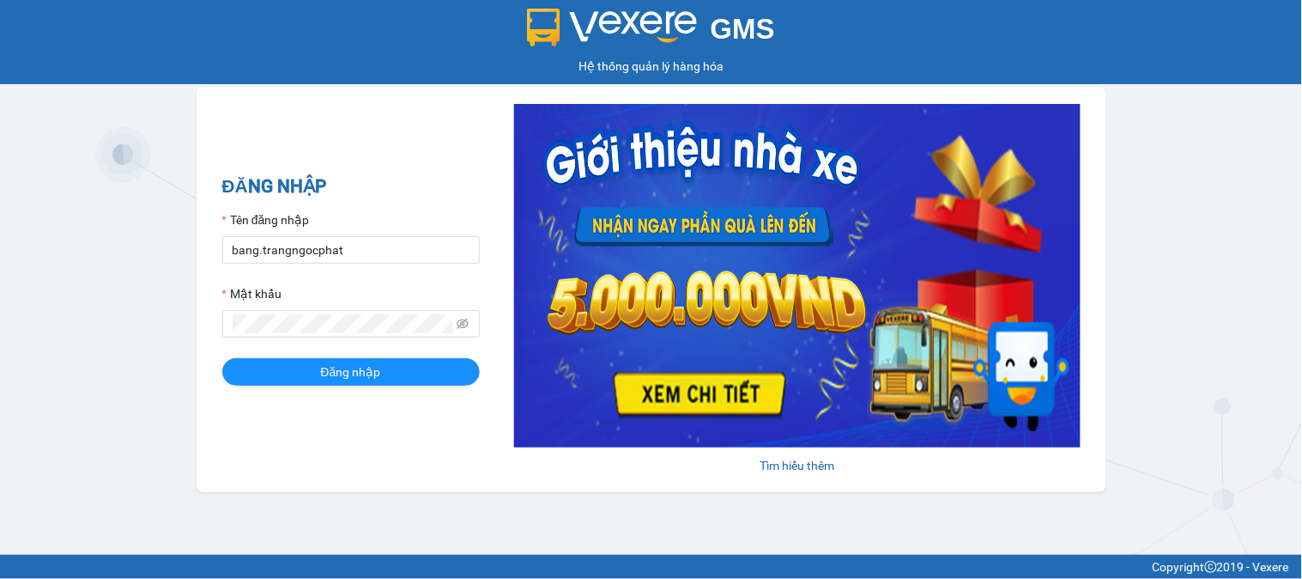
click at [373, 267] on form "Tên đăng nhập bang.trangngocphat Mật khẩu Đăng nhập" at bounding box center [350, 297] width 257 height 175
click at [379, 255] on input "bang.trangngocphat" at bounding box center [350, 249] width 257 height 27
type input "huynhnhu.trangngocphat"
click at [387, 385] on button "Đăng nhập" at bounding box center [350, 371] width 257 height 27
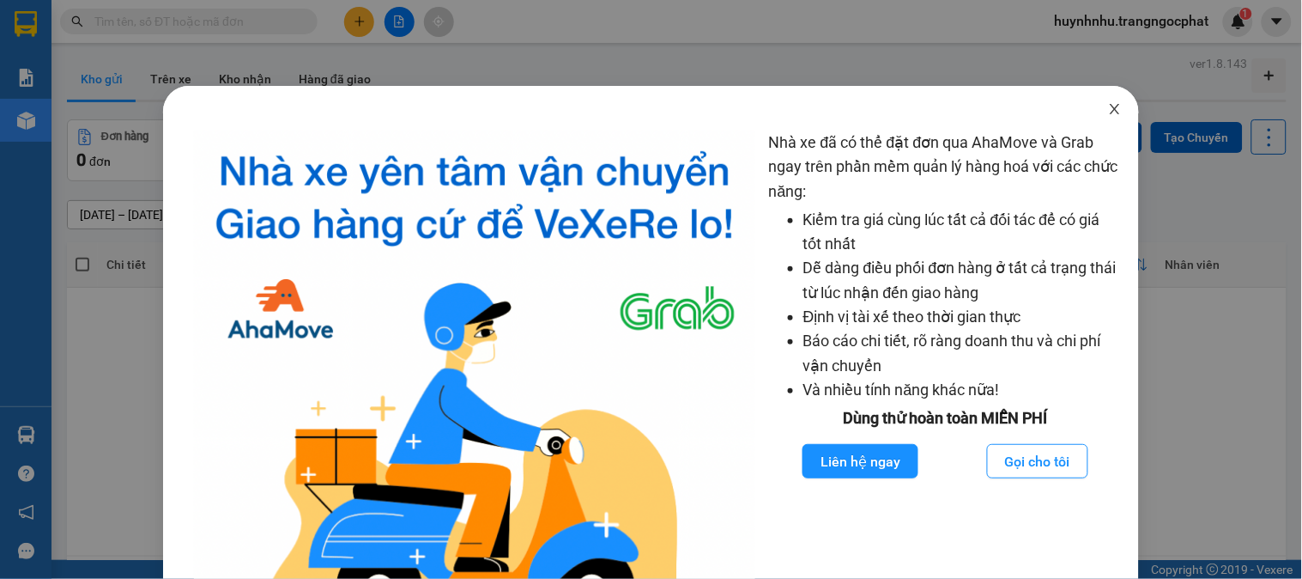
click at [1108, 112] on icon "close" at bounding box center [1115, 109] width 14 height 14
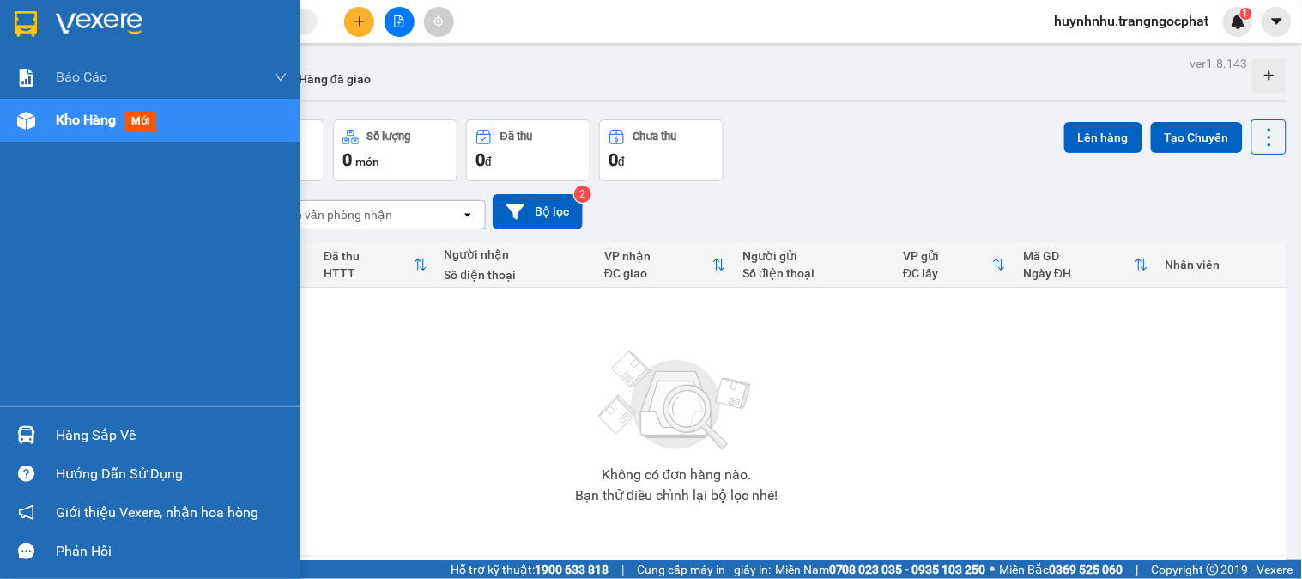
click at [58, 434] on div "Hàng sắp về" at bounding box center [172, 435] width 232 height 26
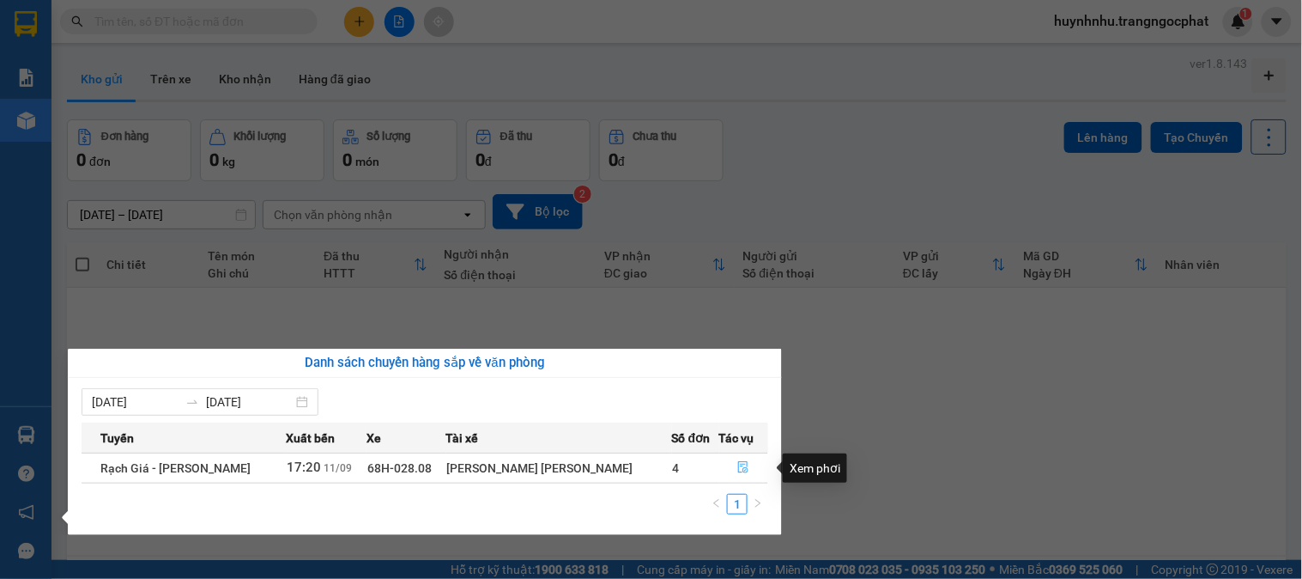
click at [741, 463] on icon "file-done" at bounding box center [743, 467] width 12 height 12
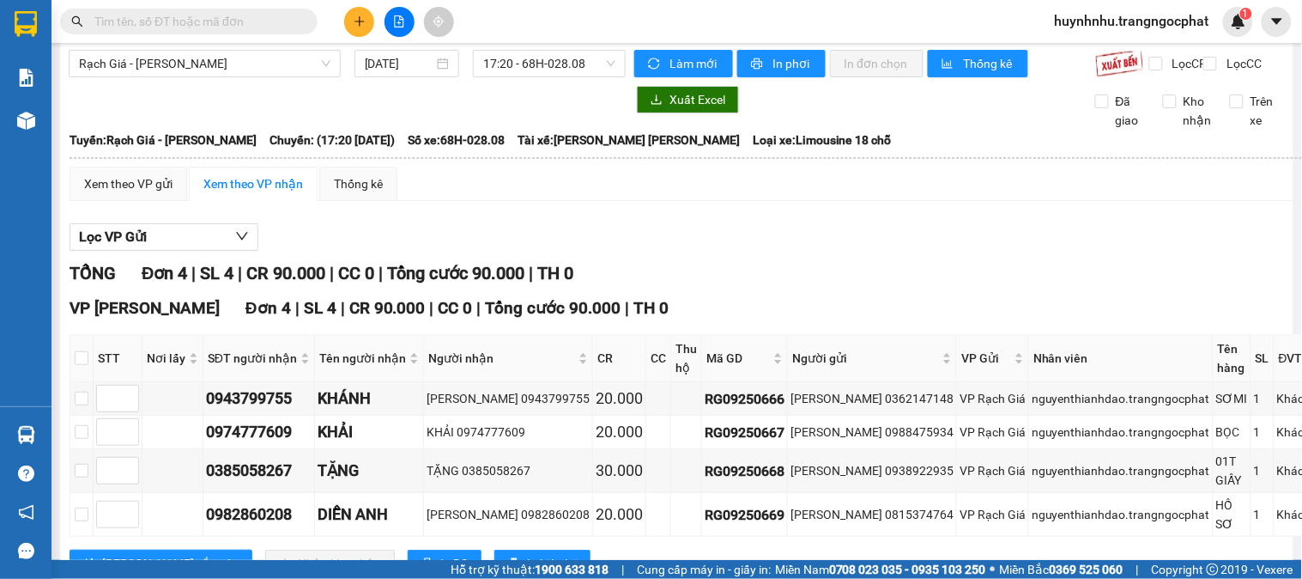
scroll to position [106, 0]
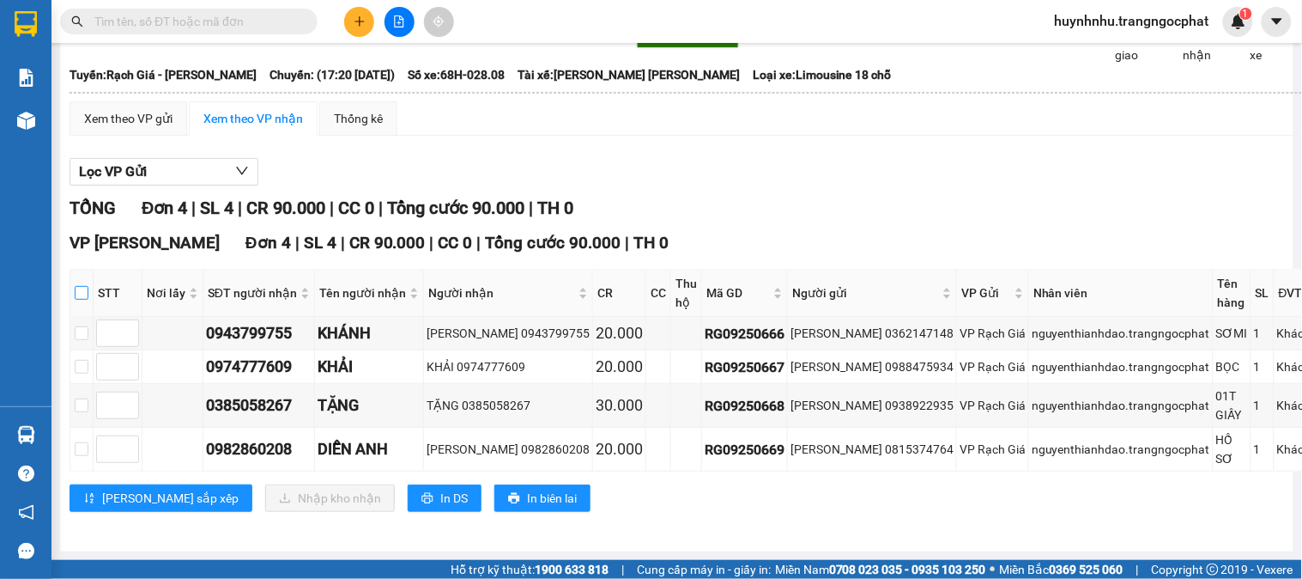
click at [82, 286] on input "checkbox" at bounding box center [82, 293] width 14 height 14
checkbox input "true"
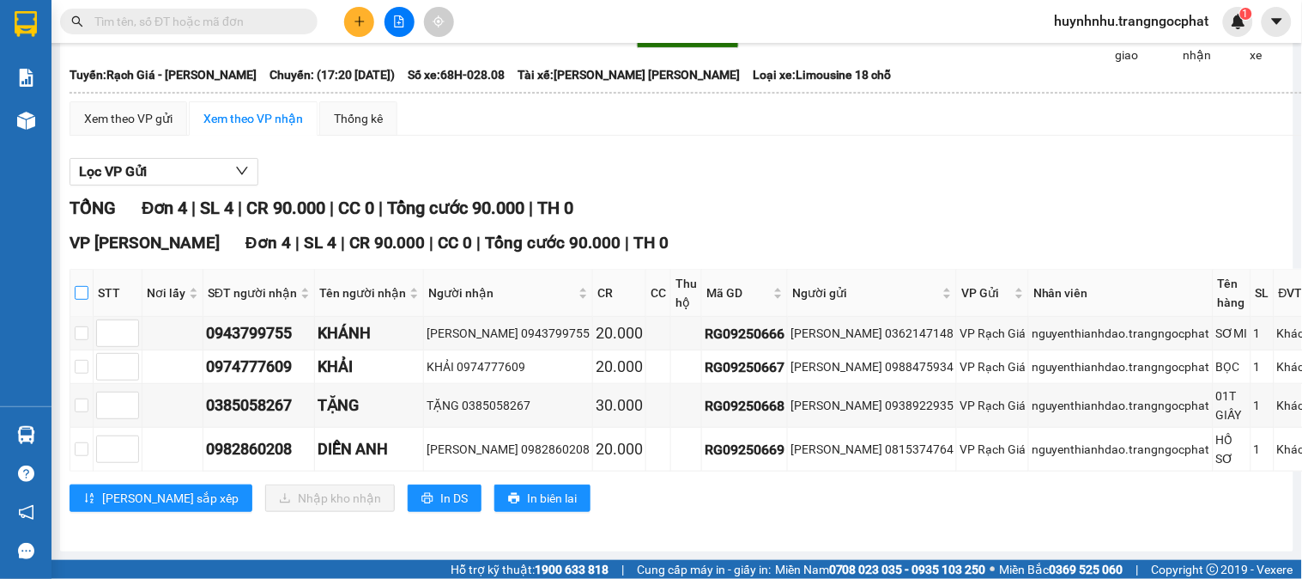
checkbox input "true"
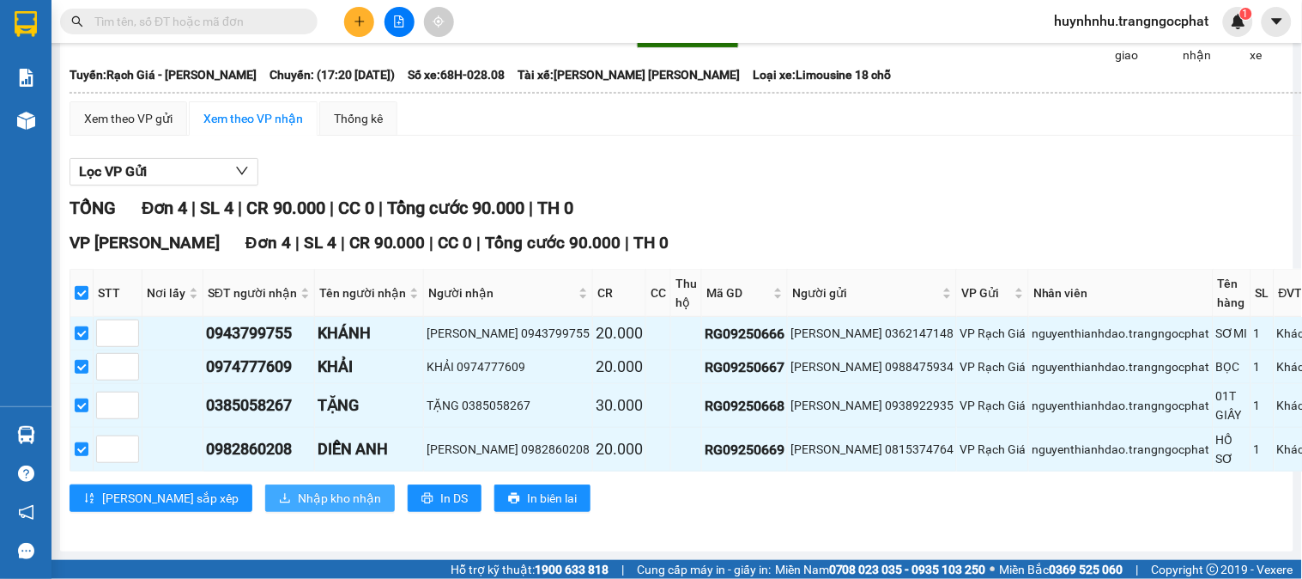
click at [298, 488] on span "Nhập kho nhận" at bounding box center [339, 497] width 83 height 19
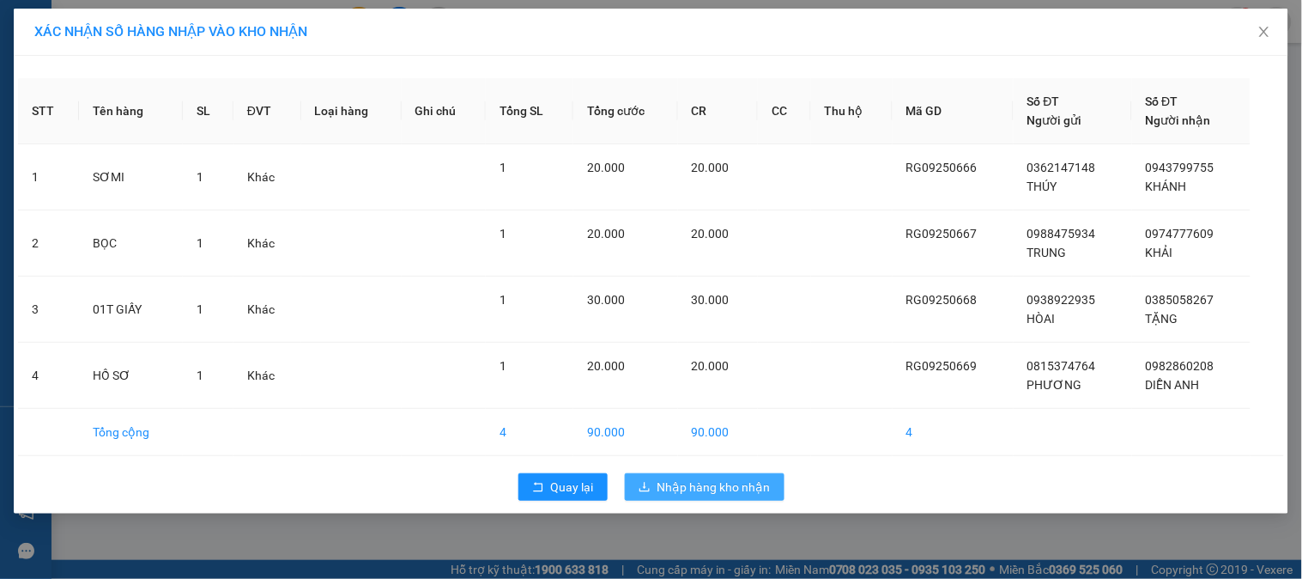
click at [696, 482] on span "Nhập hàng kho nhận" at bounding box center [713, 486] width 113 height 19
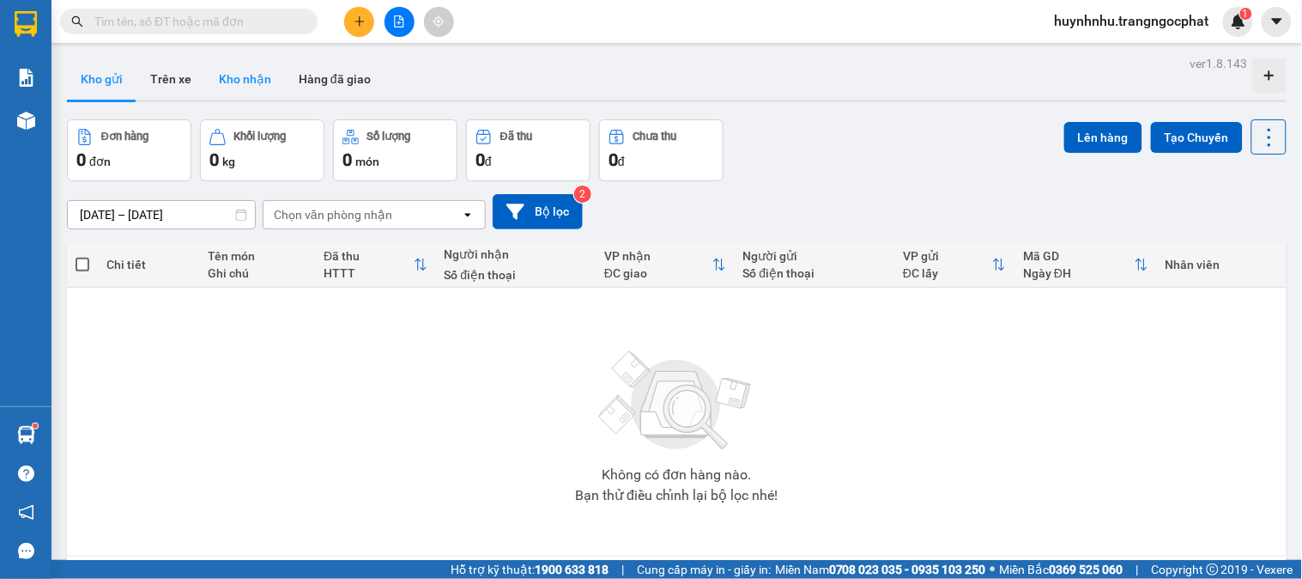
click at [253, 86] on button "Kho nhận" at bounding box center [245, 78] width 80 height 41
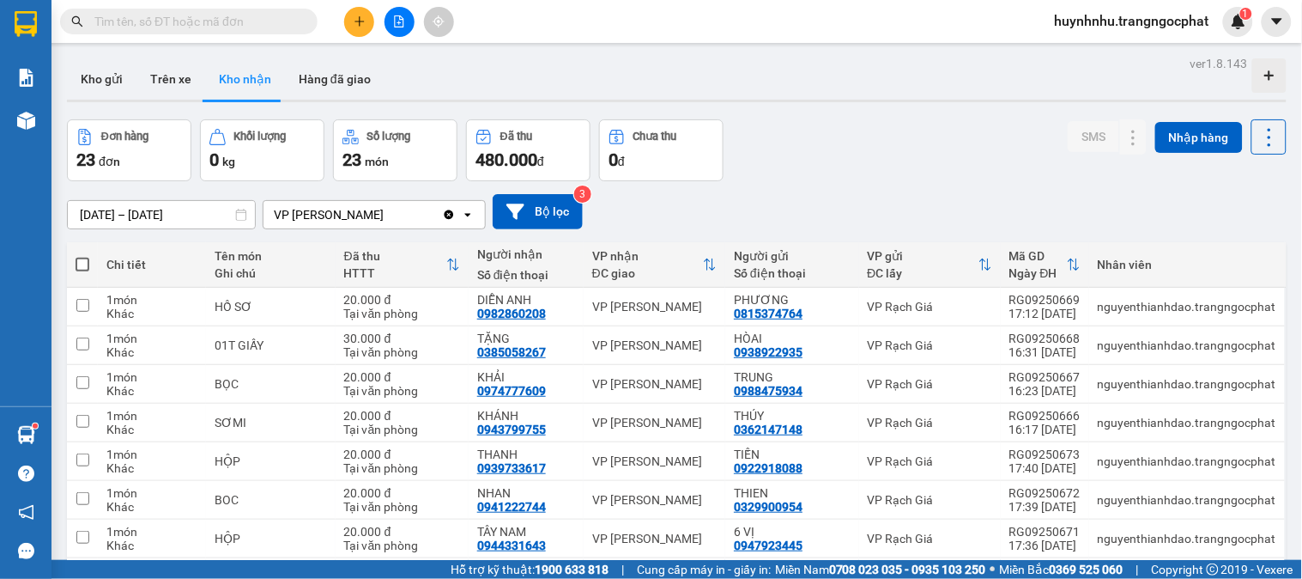
click at [270, 18] on input "text" at bounding box center [195, 21] width 203 height 19
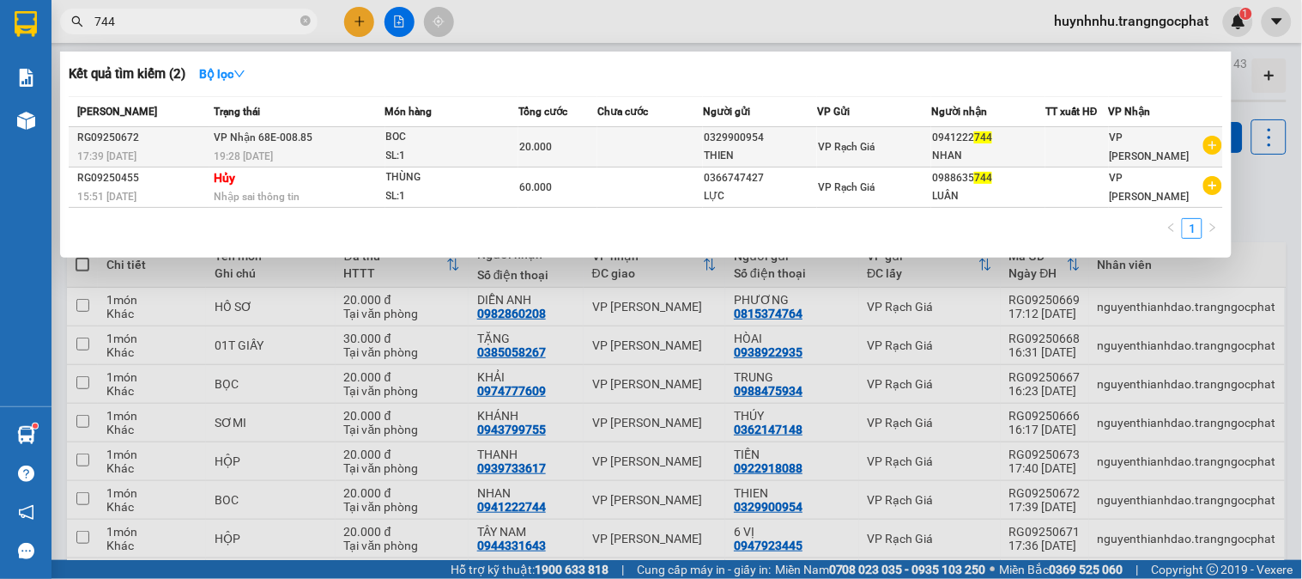
type input "744"
click at [869, 149] on span "VP Rạch Giá" at bounding box center [846, 147] width 57 height 12
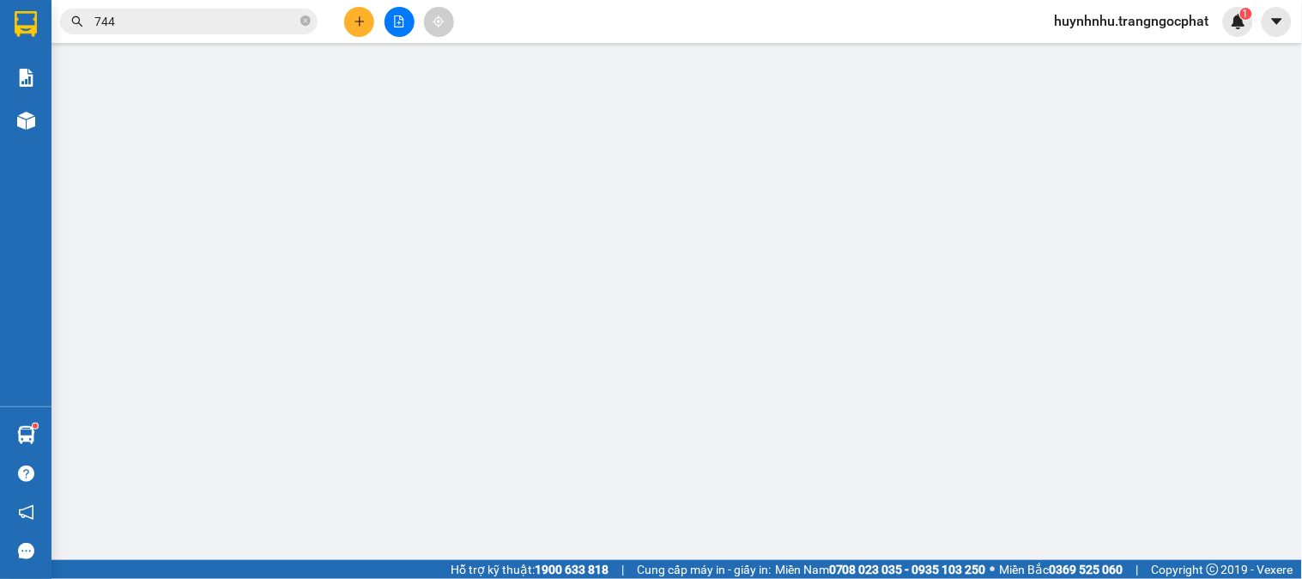
type input "0329900954"
type input "THIEN"
type input "0941222744"
type input "NHAN"
type input "20.000"
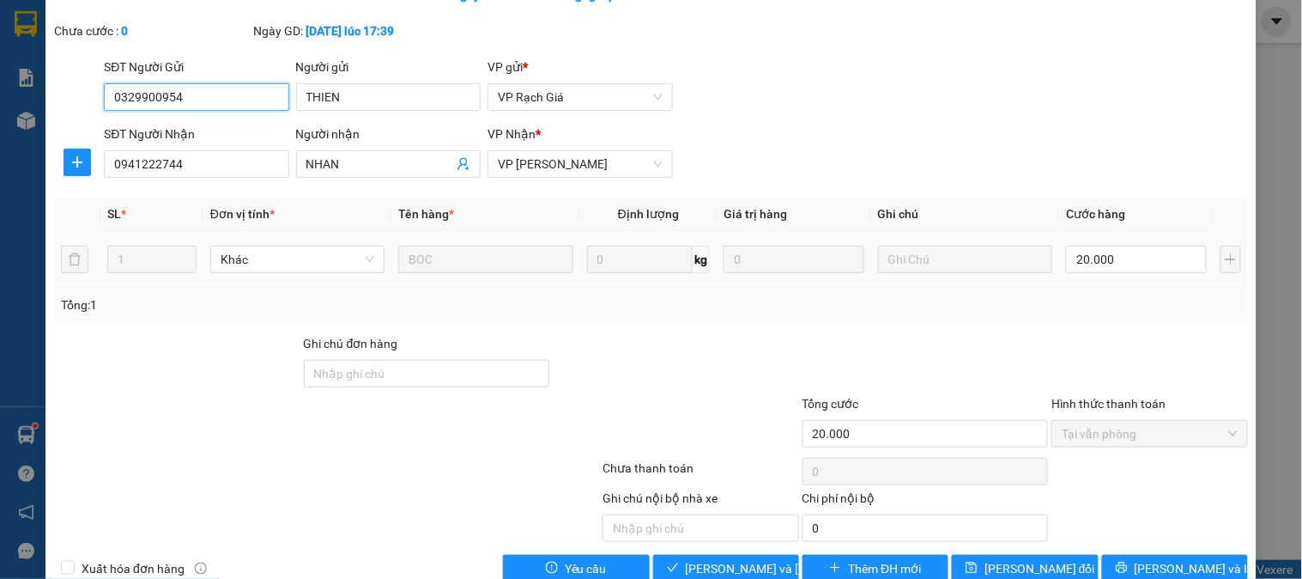
scroll to position [131, 0]
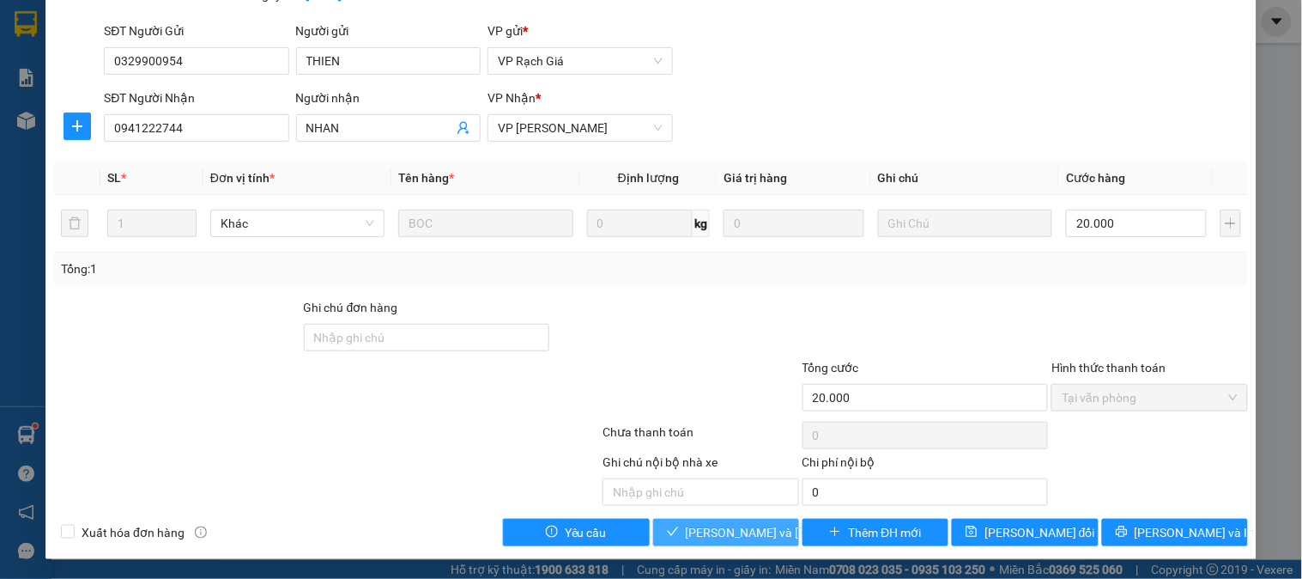
click at [702, 525] on span "Lưu và Giao hàng" at bounding box center [802, 532] width 232 height 19
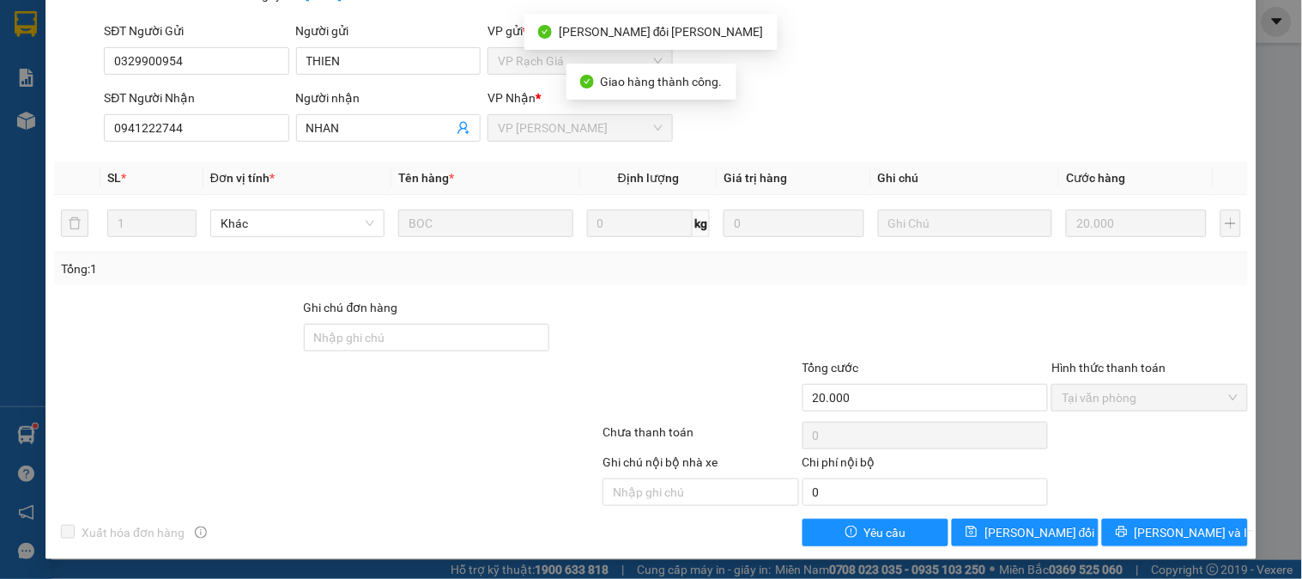
scroll to position [0, 0]
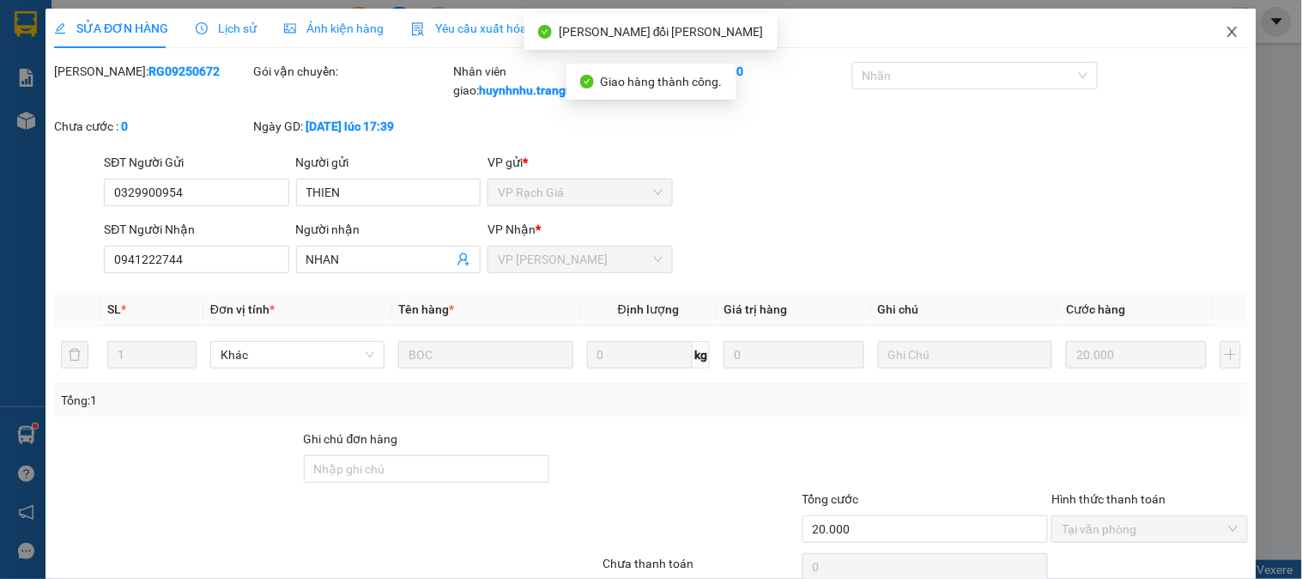
click at [1227, 29] on icon "close" at bounding box center [1231, 32] width 9 height 10
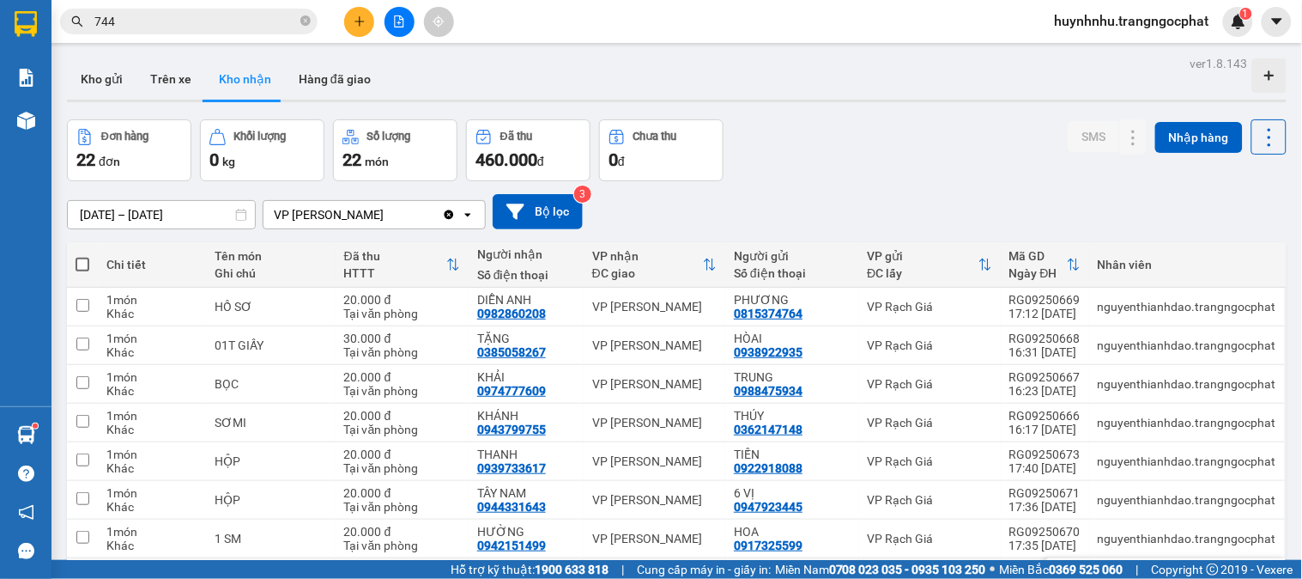
scroll to position [185, 0]
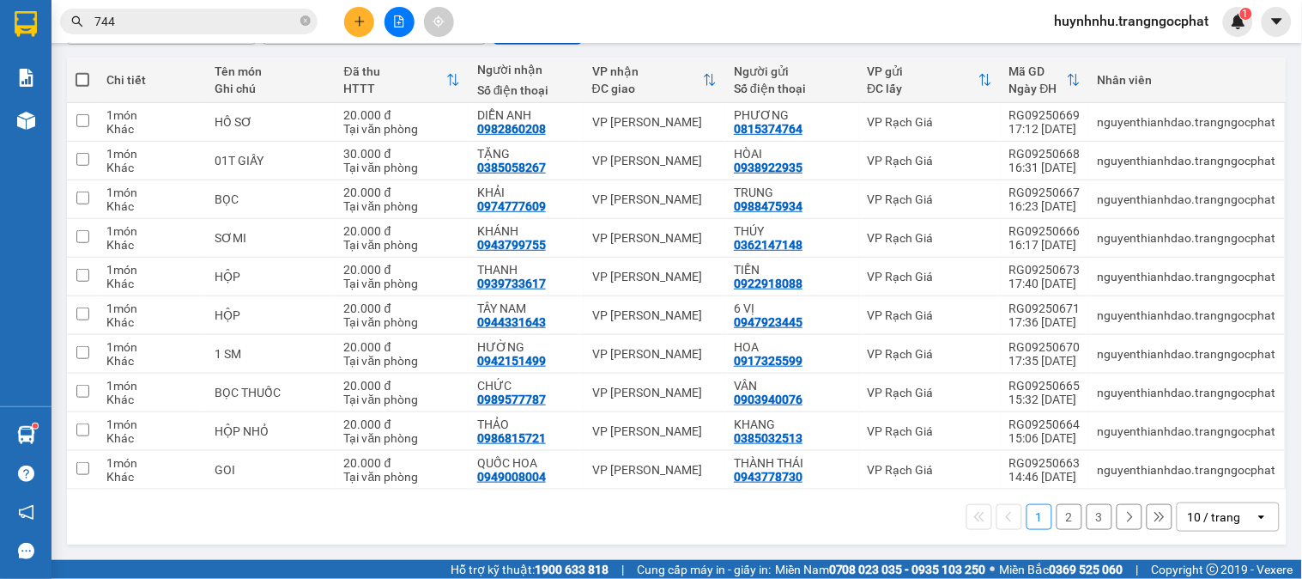
click at [1057, 518] on button "2" at bounding box center [1070, 517] width 26 height 26
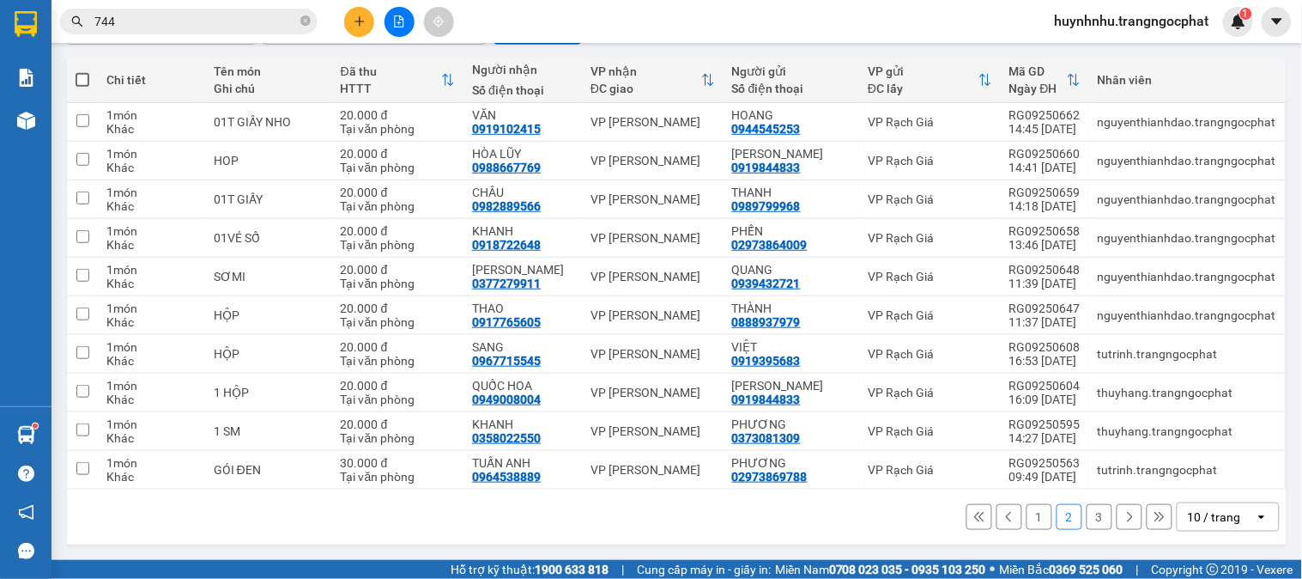
click at [1033, 515] on button "1" at bounding box center [1040, 517] width 26 height 26
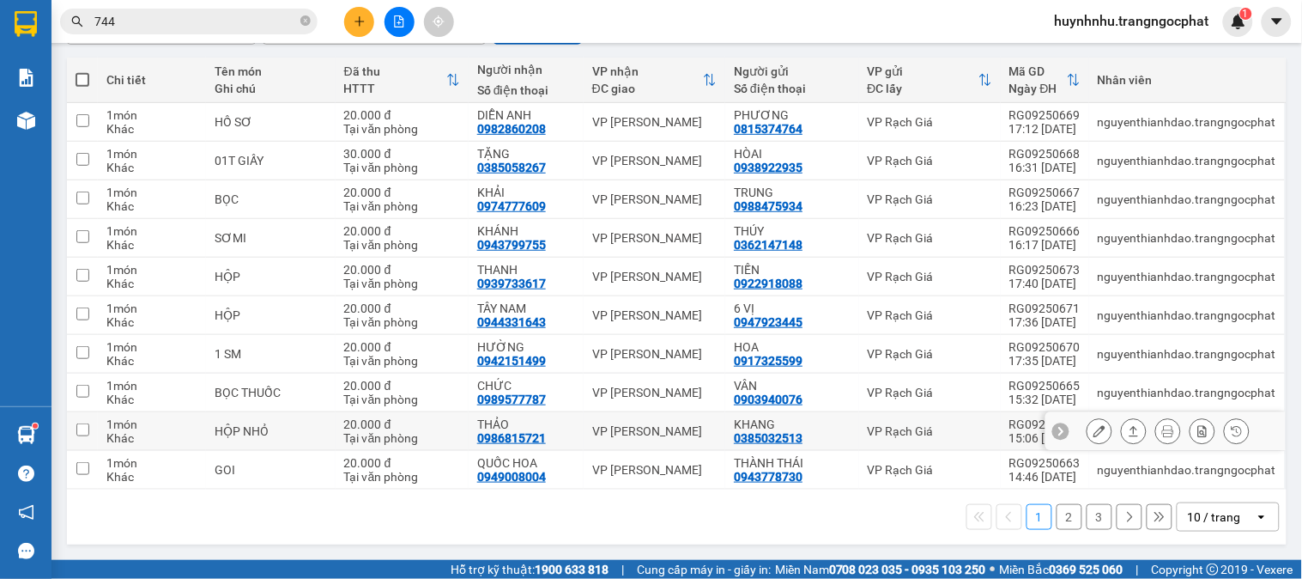
scroll to position [0, 0]
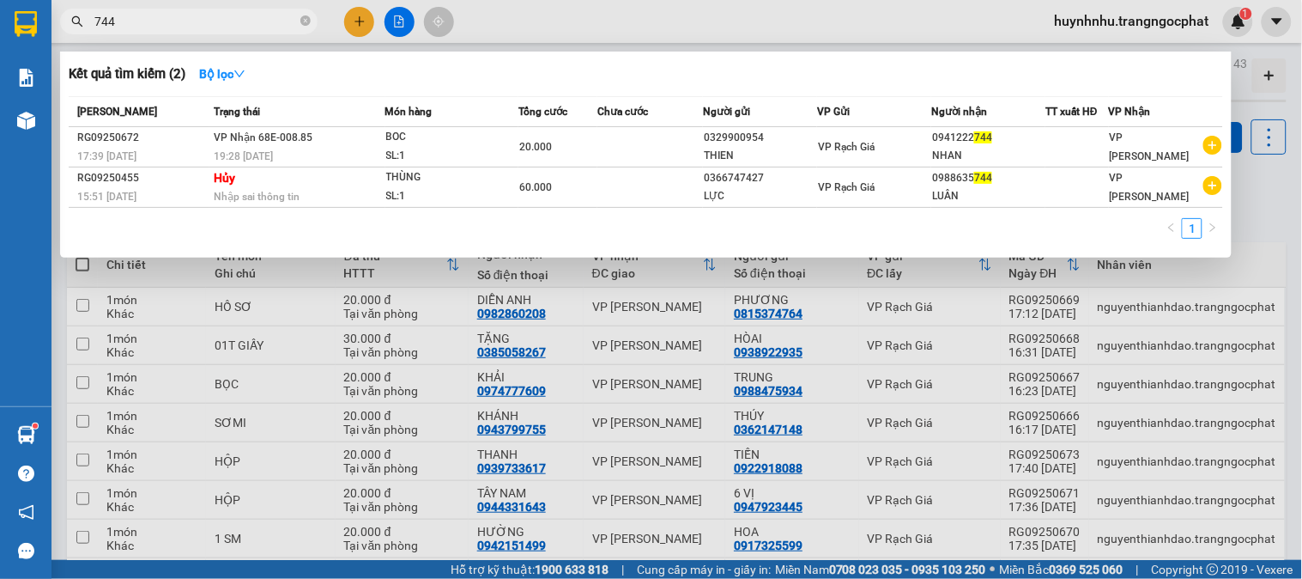
click at [226, 21] on input "744" at bounding box center [195, 21] width 203 height 19
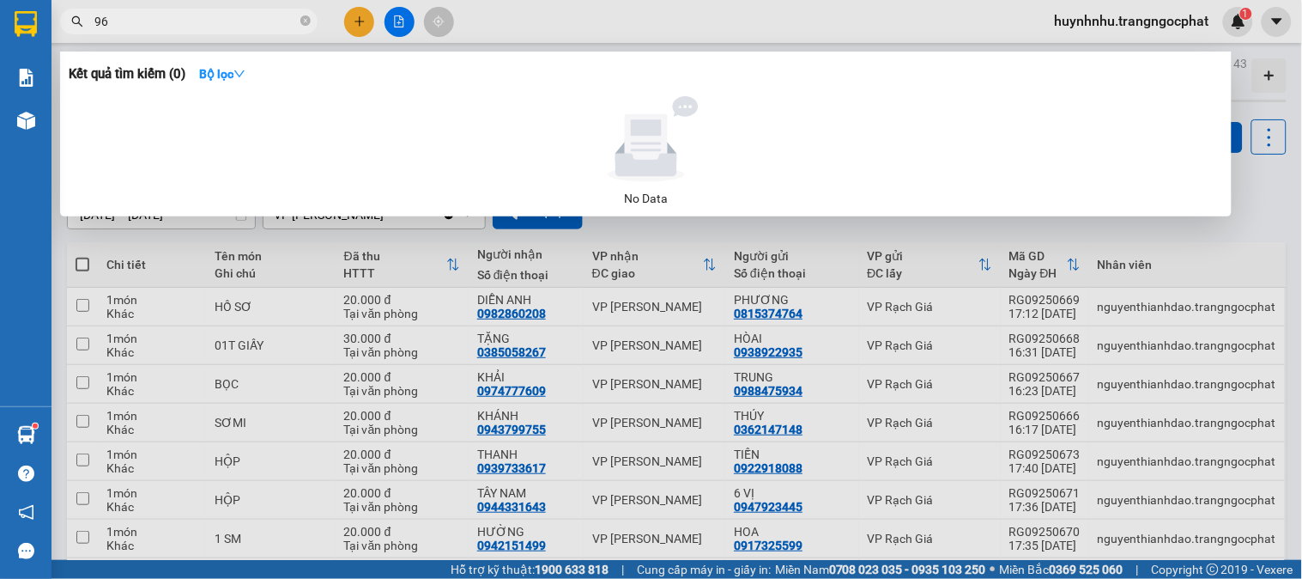
type input "9"
